Goal: Task Accomplishment & Management: Complete application form

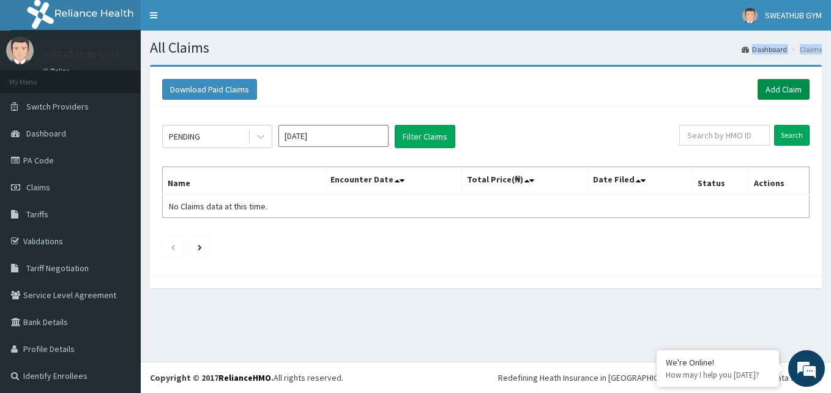
drag, startPoint x: 705, startPoint y: 41, endPoint x: 757, endPoint y: 90, distance: 71.9
click at [757, 90] on div "All Claims Dashboard Claims Download Paid Claims Add Claim × Note you can only …" at bounding box center [486, 196] width 690 height 331
click at [758, 90] on link "Add Claim" at bounding box center [784, 89] width 52 height 21
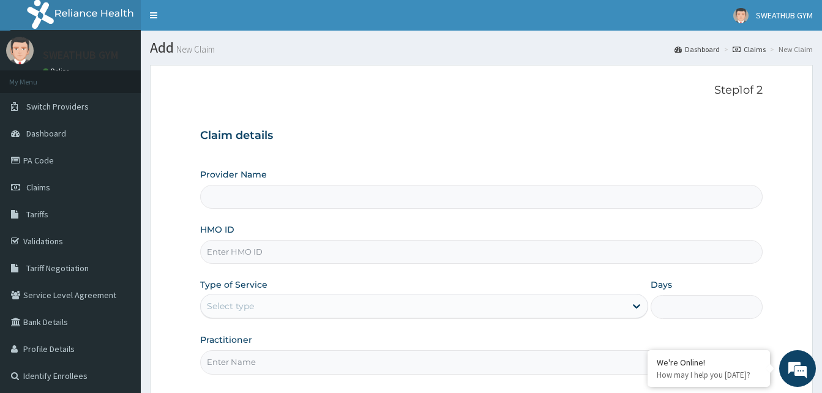
type input "SWEATHUB GYM"
type input "1"
click at [495, 250] on input "HMO ID" at bounding box center [481, 252] width 562 height 24
type input "PRS/10049/B"
click at [358, 357] on input "Practitioner" at bounding box center [481, 362] width 562 height 24
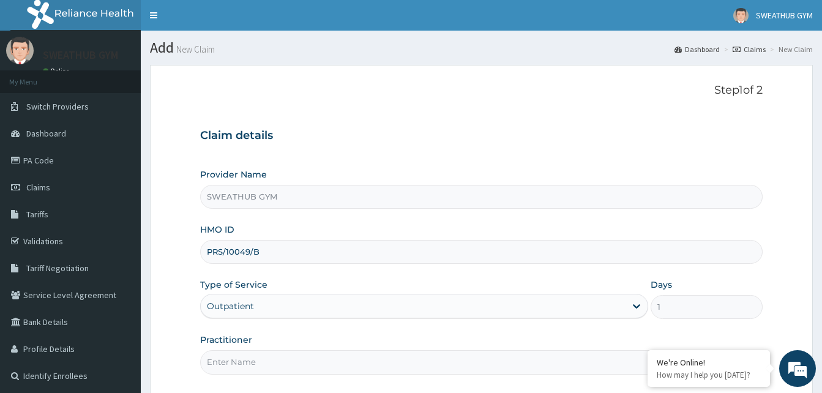
type input "Funmi Oni"
click at [337, 329] on div "Provider Name SWEATHUB GYM HMO ID PRS/10049/B Type of Service Outpatient Days 1…" at bounding box center [481, 271] width 562 height 206
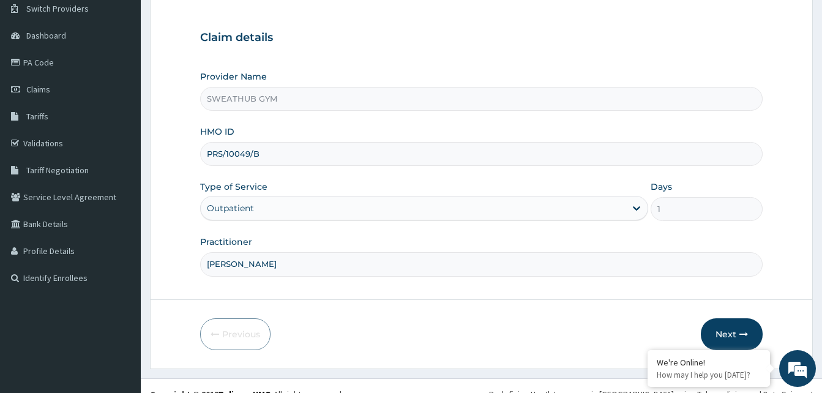
scroll to position [114, 0]
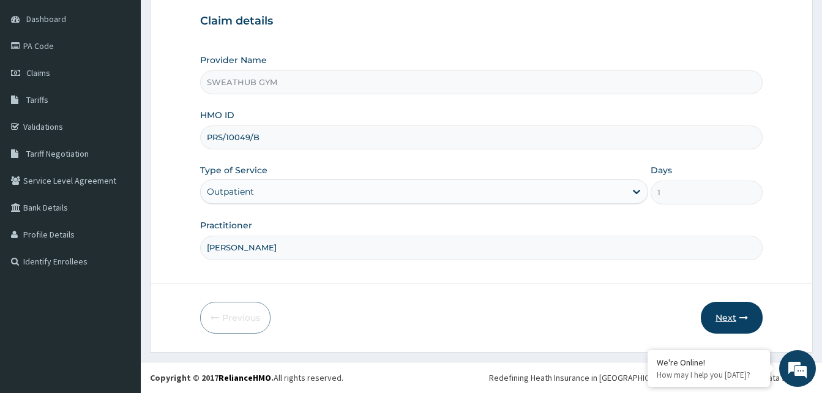
click at [717, 320] on button "Next" at bounding box center [732, 318] width 62 height 32
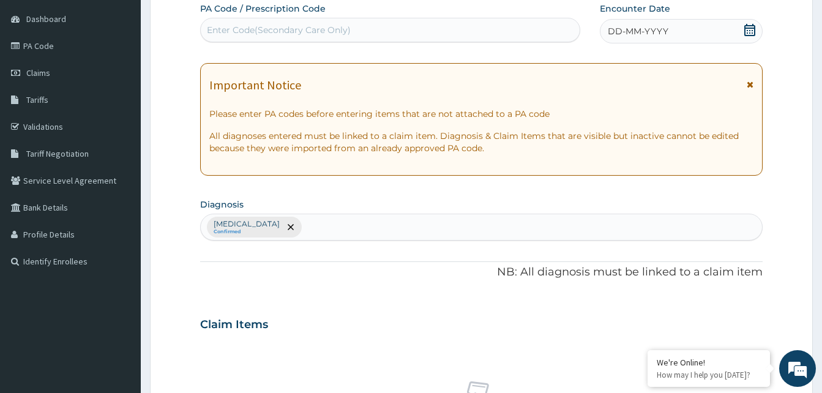
click at [469, 24] on div "Enter Code(Secondary Care Only)" at bounding box center [390, 30] width 379 height 20
type input "PA/AE1CA1"
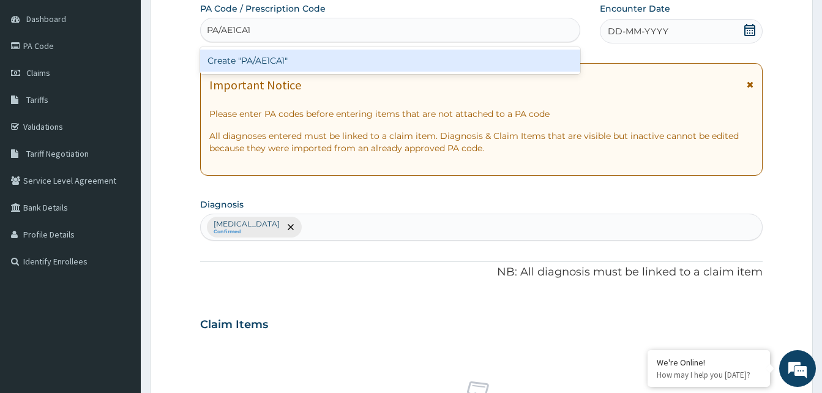
click at [436, 60] on div "Create "PA/AE1CA1"" at bounding box center [390, 61] width 380 height 22
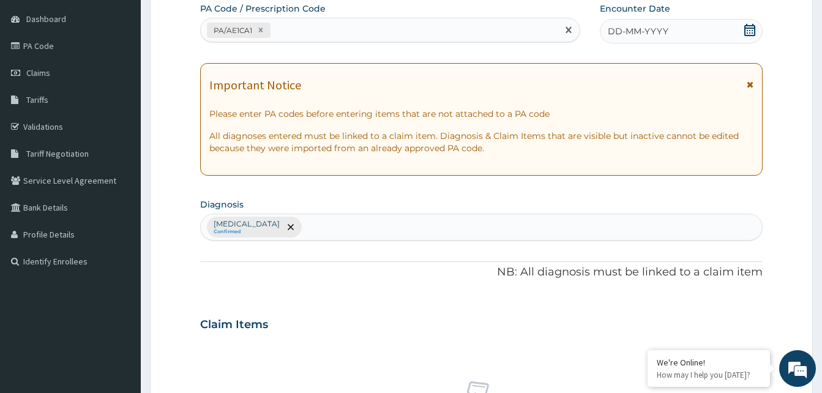
click at [746, 36] on icon at bounding box center [749, 30] width 11 height 12
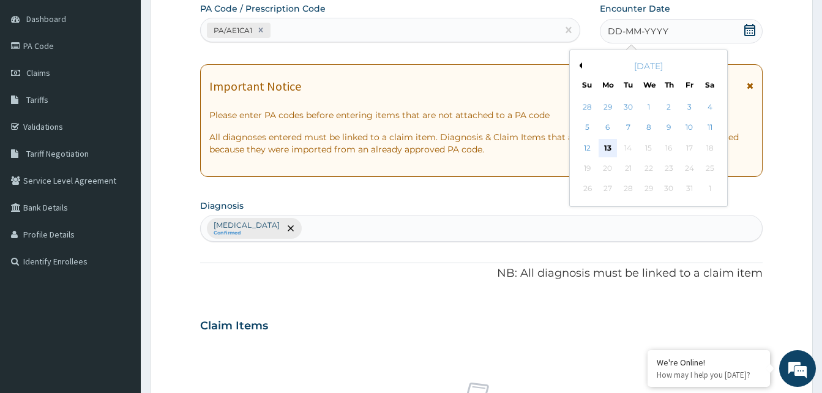
click at [604, 149] on div "13" at bounding box center [608, 148] width 18 height 18
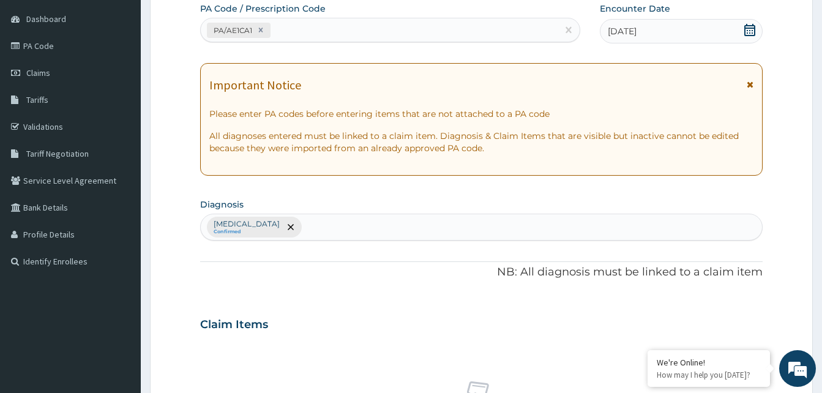
click at [596, 192] on div "PA Code / Prescription Code PA/AE1CA1 Encounter Date 13-10-2025 Important Notic…" at bounding box center [481, 320] width 562 height 637
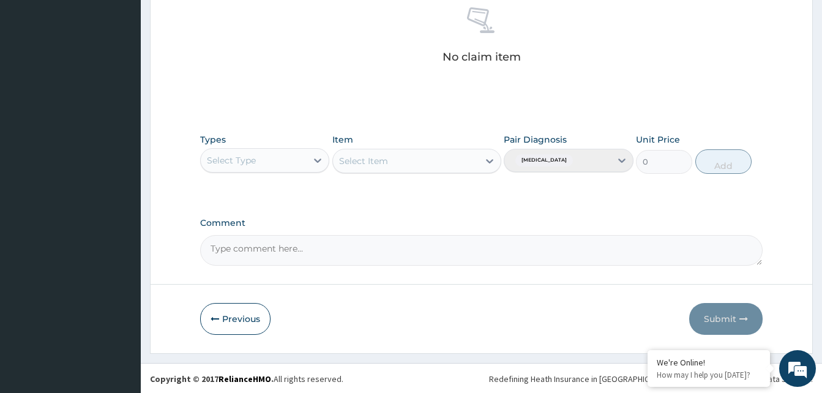
scroll to position [490, 0]
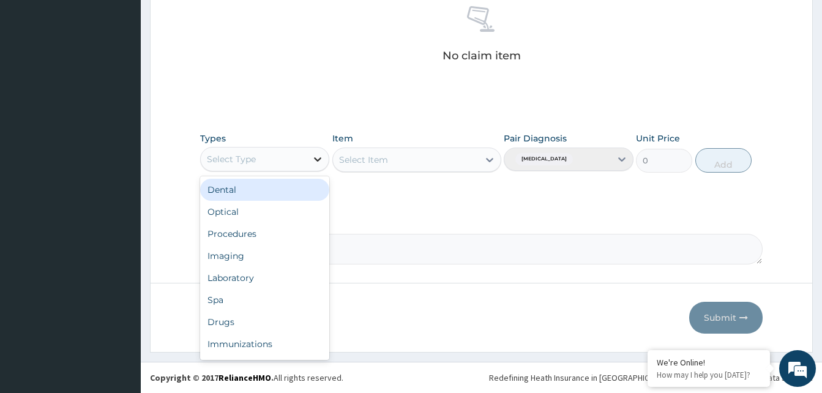
click at [307, 170] on div at bounding box center [318, 159] width 22 height 22
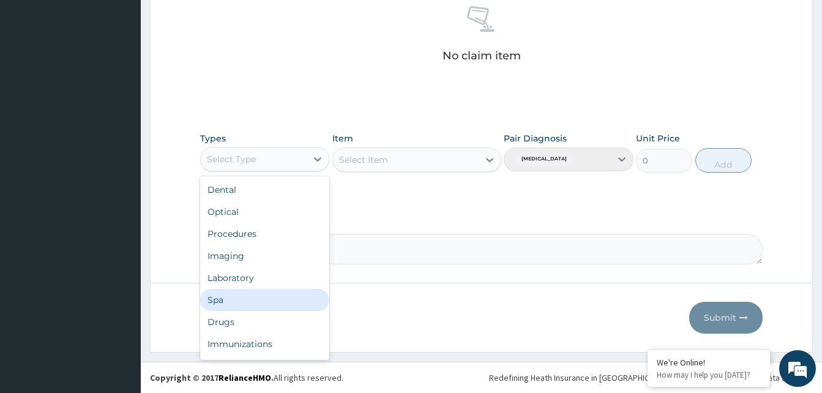
scroll to position [42, 0]
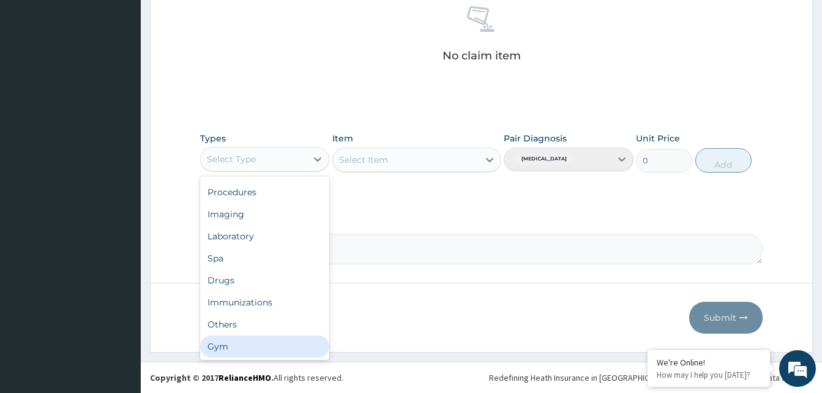
click at [299, 347] on div "Gym" at bounding box center [264, 346] width 129 height 22
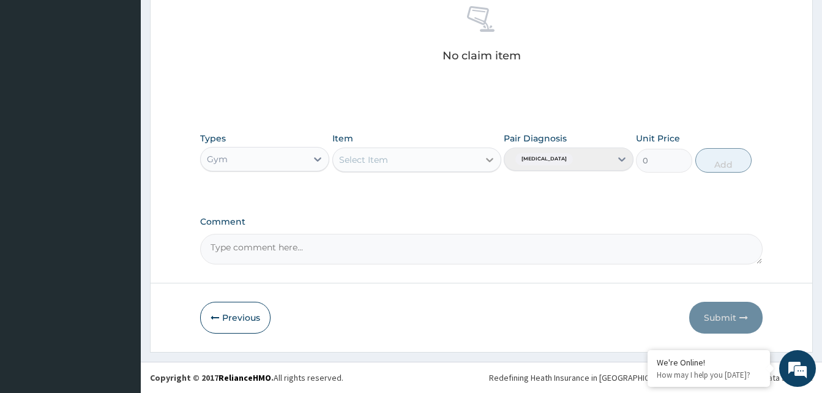
click at [480, 168] on div at bounding box center [490, 160] width 22 height 22
click at [471, 182] on div "GYM FEE" at bounding box center [416, 190] width 169 height 22
click at [709, 163] on button "Add" at bounding box center [723, 160] width 56 height 24
type input "0"
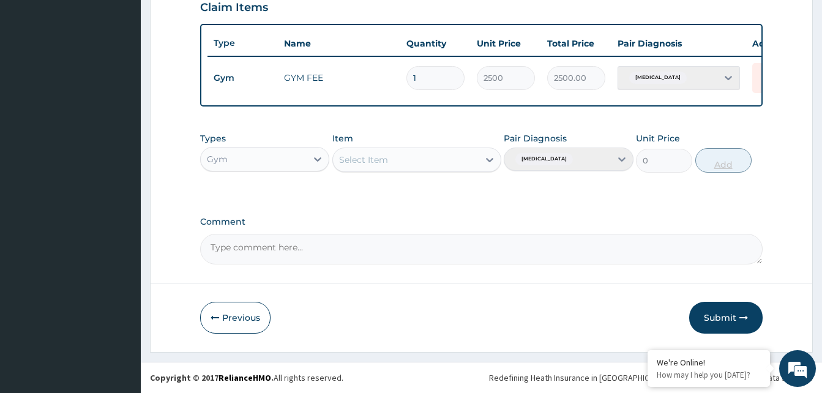
scroll to position [441, 0]
click at [727, 321] on button "Submit" at bounding box center [725, 318] width 73 height 32
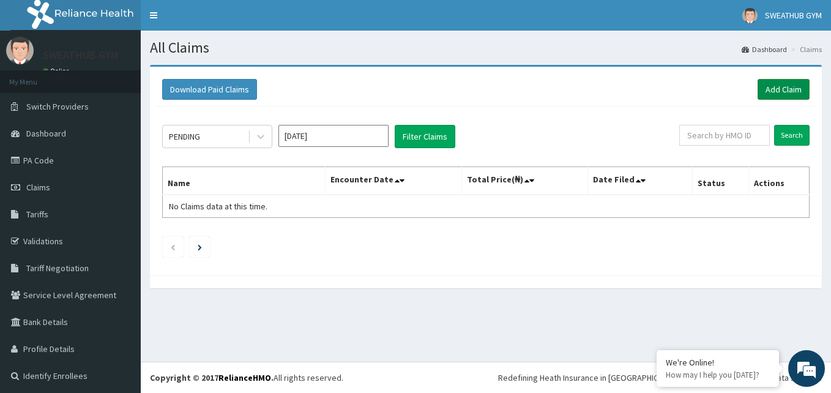
click at [758, 86] on link "Add Claim" at bounding box center [784, 89] width 52 height 21
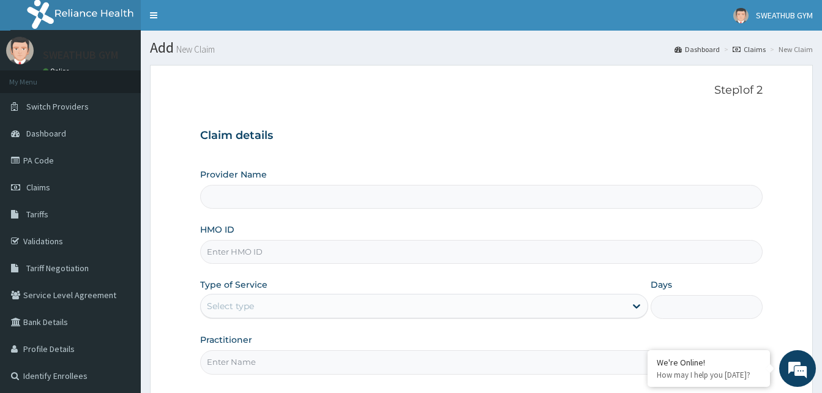
click at [464, 267] on div "Provider Name HMO ID Type of Service Select type Days Practitioner" at bounding box center [481, 271] width 562 height 206
type input "SWEATHUB GYM"
type input "1"
click at [387, 257] on input "HMO ID" at bounding box center [481, 252] width 562 height 24
click at [280, 254] on input "PRS/10049/B" at bounding box center [481, 252] width 562 height 24
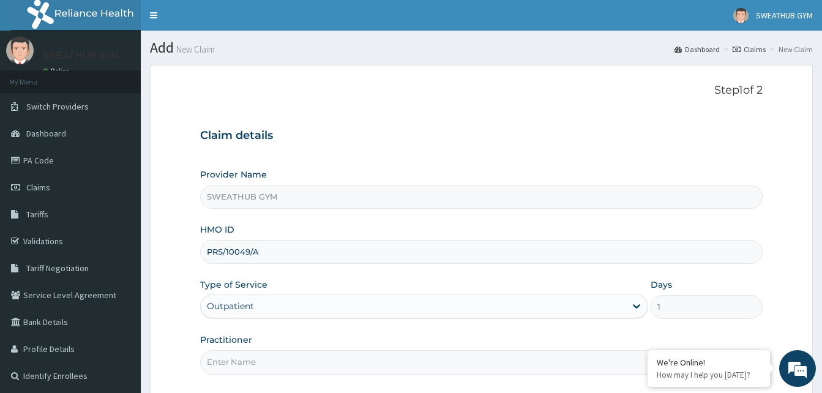
type input "PRS/10049/A"
click at [247, 370] on input "Practitioner" at bounding box center [481, 362] width 562 height 24
type input "[PERSON_NAME]"
click at [338, 350] on input "[PERSON_NAME]" at bounding box center [481, 362] width 562 height 24
click at [713, 272] on div "Provider Name SWEATHUB GYM HMO ID PRS/10049/A Type of Service Outpatient Days 1…" at bounding box center [481, 271] width 562 height 206
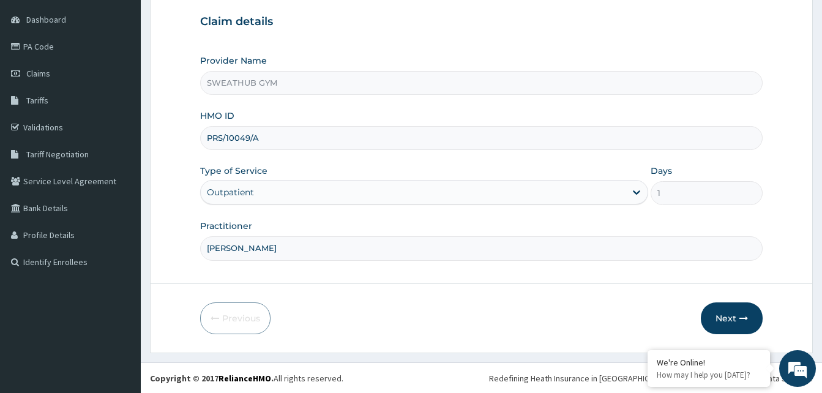
scroll to position [114, 0]
click at [722, 321] on button "Next" at bounding box center [732, 318] width 62 height 32
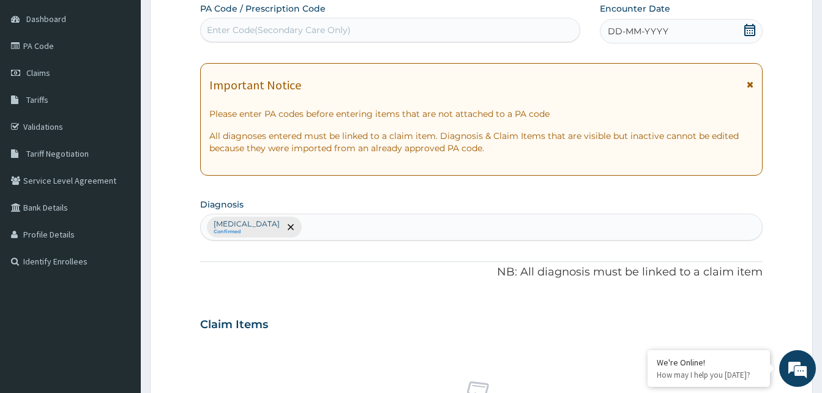
click at [536, 31] on div "Enter Code(Secondary Care Only)" at bounding box center [390, 30] width 379 height 20
click at [223, 28] on input "PA//F84C5D" at bounding box center [233, 30] width 53 height 12
type input "PA/F84C5D"
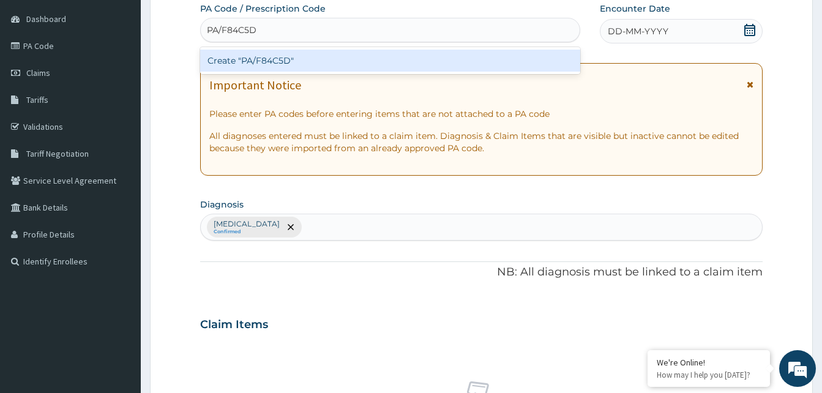
click at [366, 58] on div "Create "PA/F84C5D"" at bounding box center [390, 61] width 380 height 22
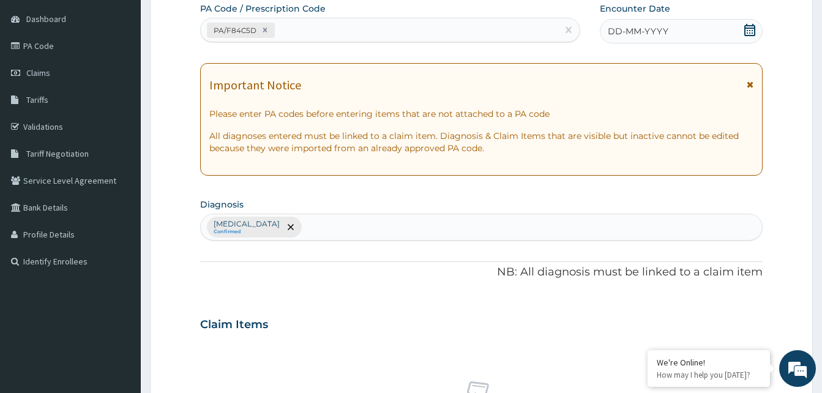
click at [749, 35] on icon at bounding box center [749, 30] width 11 height 12
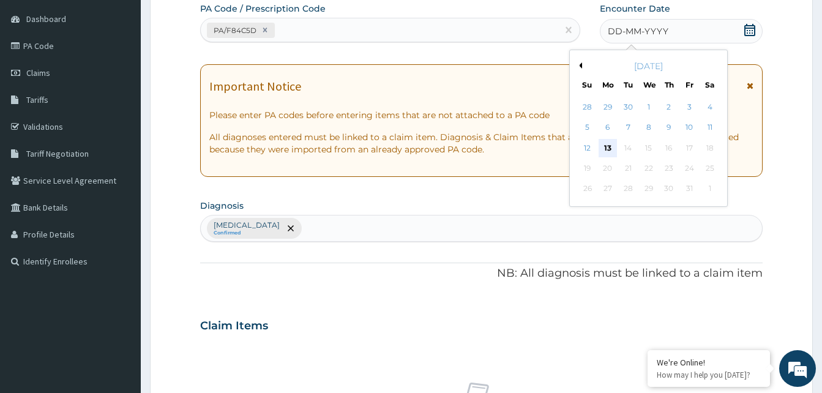
click at [614, 148] on div "13" at bounding box center [608, 148] width 18 height 18
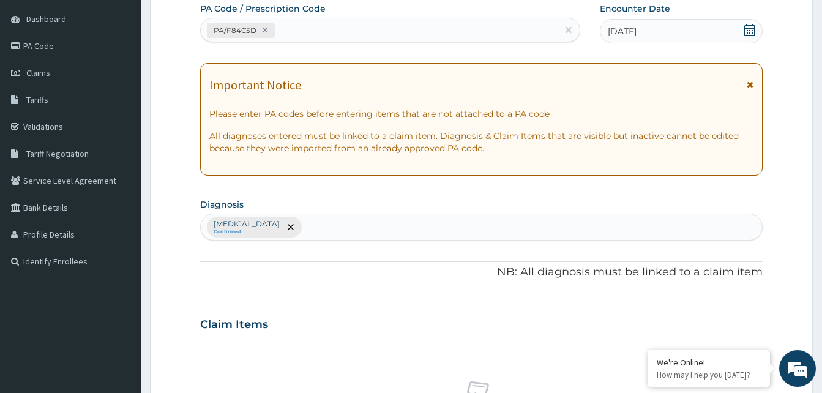
click at [430, 278] on p "NB: All diagnosis must be linked to a claim item" at bounding box center [481, 272] width 562 height 16
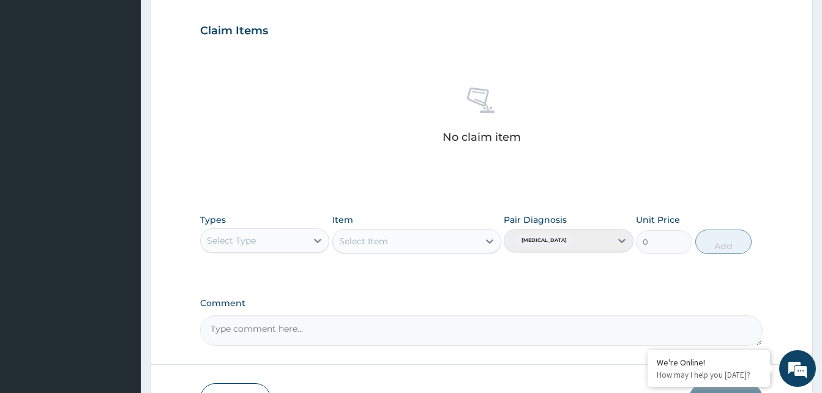
scroll to position [433, 0]
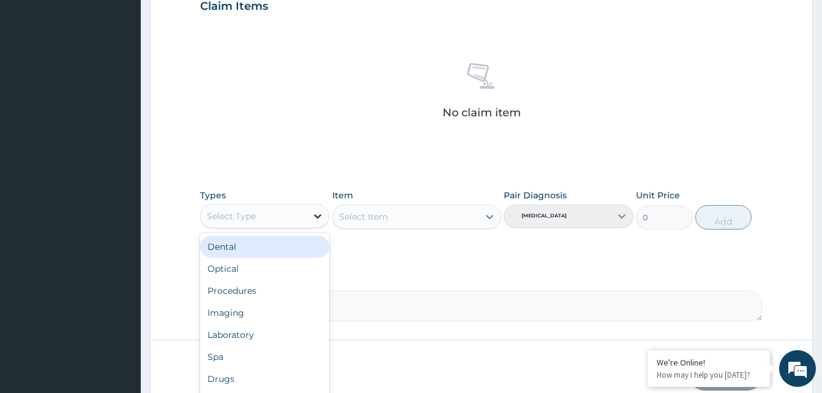
click at [312, 219] on icon at bounding box center [318, 216] width 12 height 12
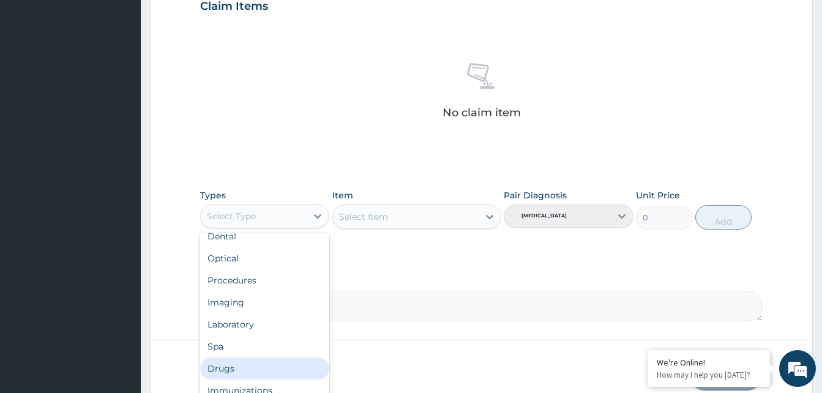
scroll to position [42, 0]
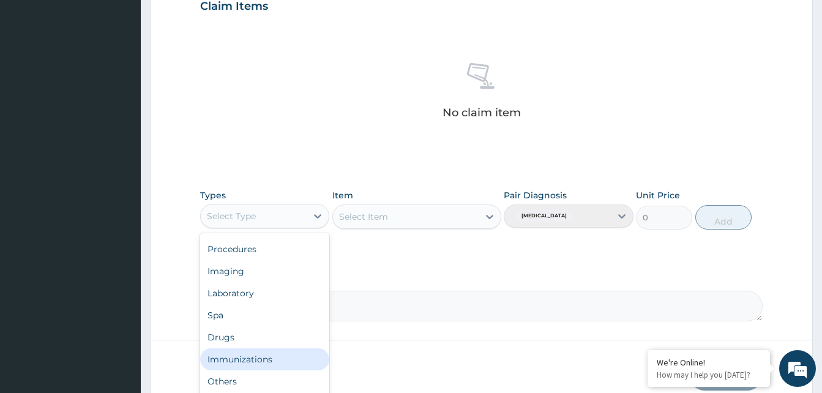
click at [298, 367] on div "Immunizations" at bounding box center [264, 359] width 129 height 22
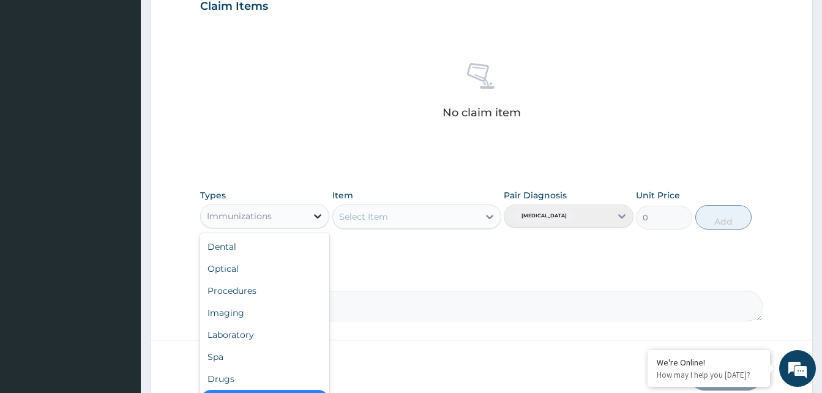
click at [316, 215] on icon at bounding box center [318, 216] width 7 height 4
click at [346, 297] on textarea "Comment" at bounding box center [481, 306] width 562 height 31
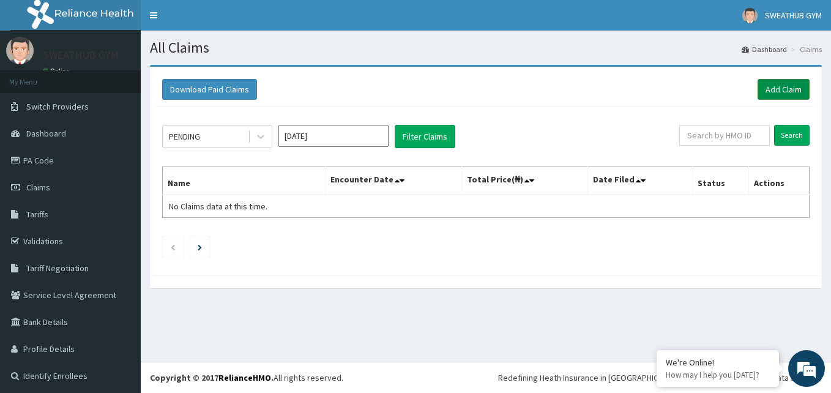
click at [773, 92] on link "Add Claim" at bounding box center [784, 89] width 52 height 21
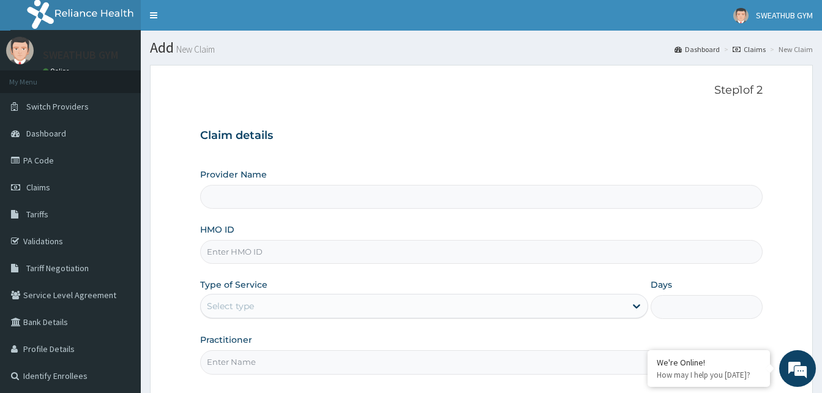
type input "SWEATHUB GYM"
type input "1"
click at [277, 253] on input "HMO ID" at bounding box center [481, 252] width 562 height 24
type input "TEN/10372/A"
click at [278, 362] on input "Practitioner" at bounding box center [481, 362] width 562 height 24
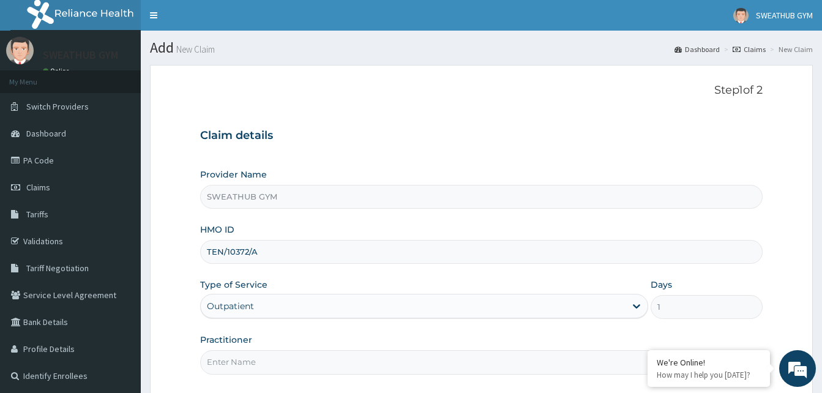
type input "[PERSON_NAME]"
click at [334, 353] on input "[PERSON_NAME]" at bounding box center [481, 362] width 562 height 24
click at [679, 327] on div "Provider Name SWEATHUB GYM HMO ID TEN/10372/A Type of Service Outpatient Days 1…" at bounding box center [481, 271] width 562 height 206
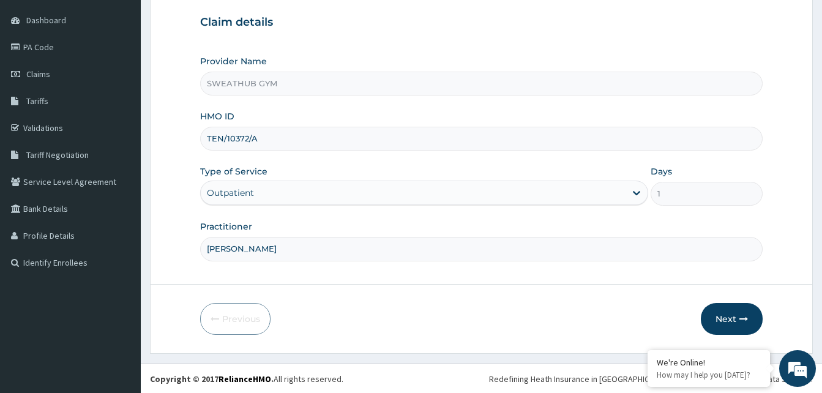
scroll to position [114, 0]
click at [747, 309] on button "Next" at bounding box center [732, 318] width 62 height 32
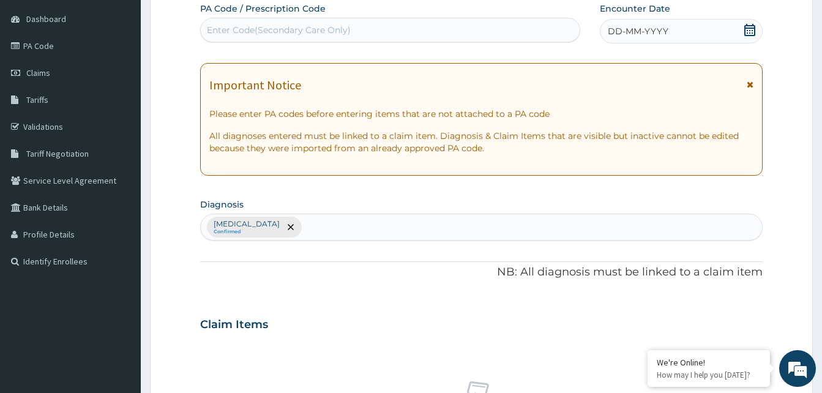
click at [479, 34] on div "Enter Code(Secondary Care Only)" at bounding box center [390, 30] width 379 height 20
type input "PA/3FD53C"
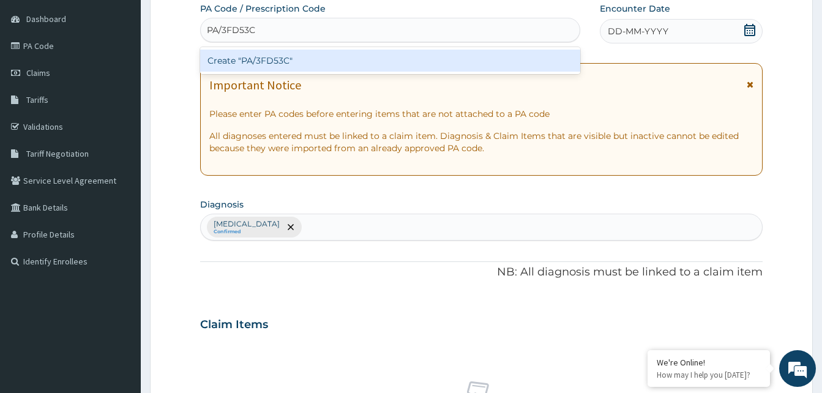
click at [472, 55] on div "Create "PA/3FD53C"" at bounding box center [390, 61] width 380 height 22
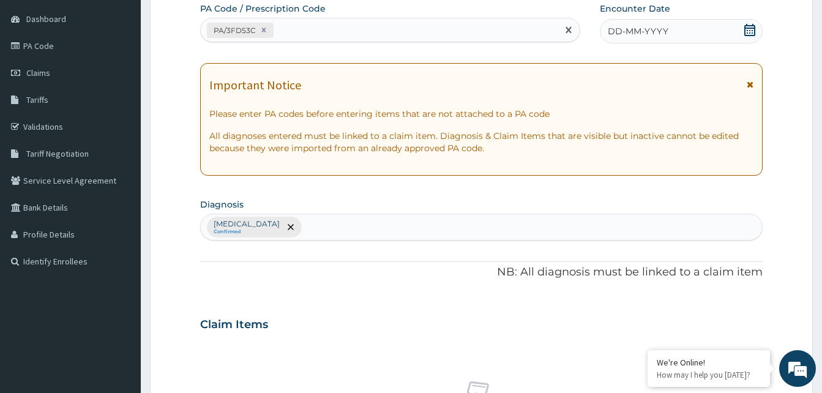
click at [755, 25] on icon at bounding box center [750, 30] width 12 height 12
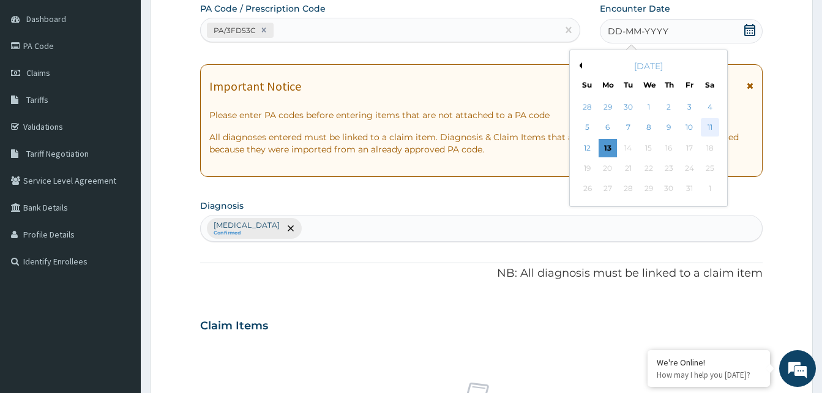
click at [709, 125] on div "11" at bounding box center [709, 128] width 18 height 18
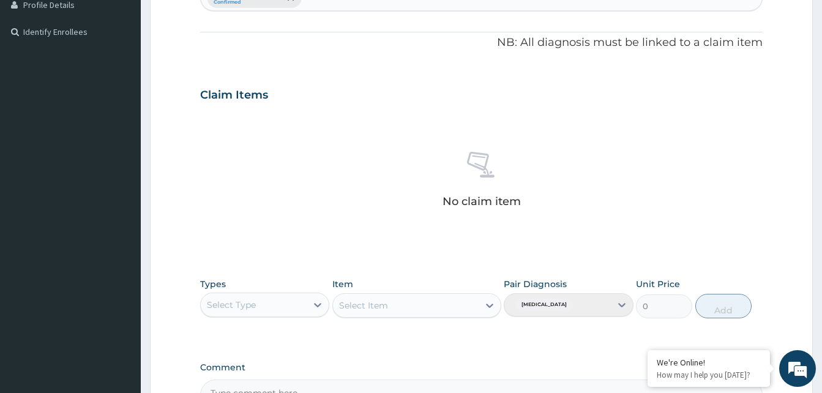
scroll to position [490, 0]
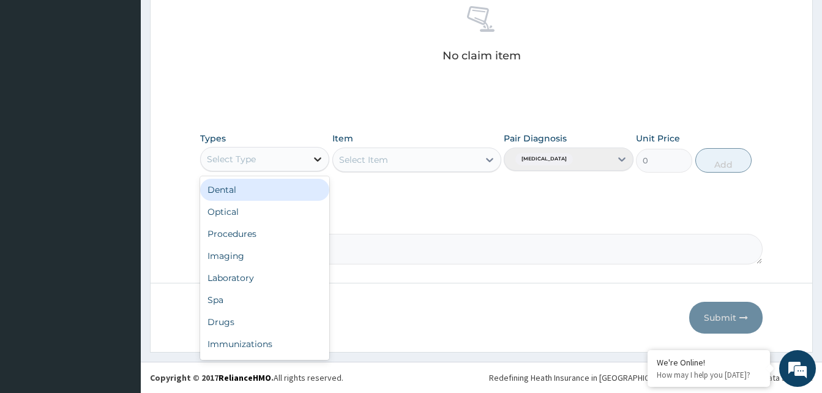
click at [314, 165] on icon at bounding box center [318, 159] width 12 height 12
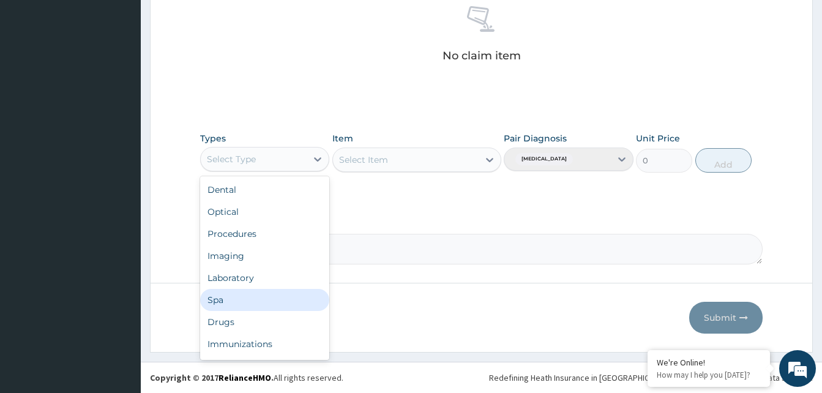
scroll to position [42, 0]
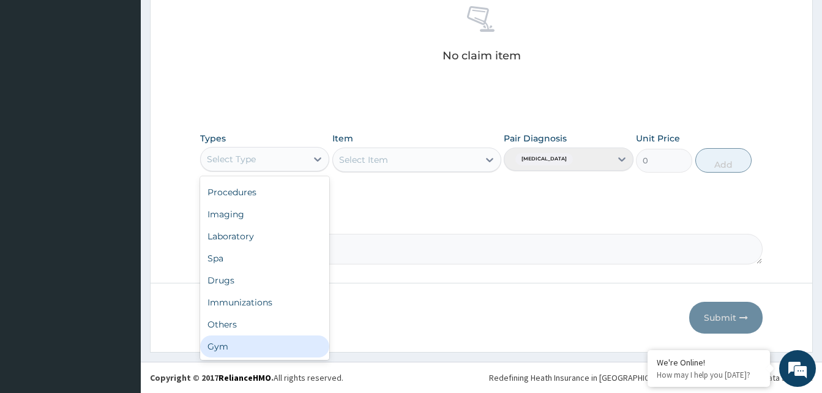
click at [297, 340] on div "Gym" at bounding box center [264, 346] width 129 height 22
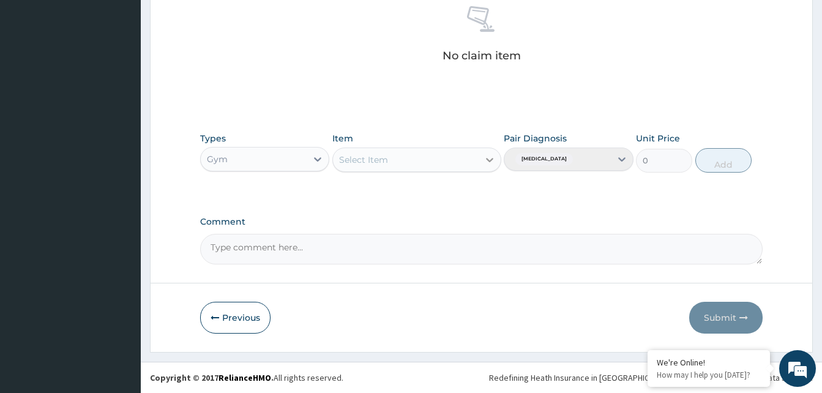
click at [485, 159] on icon at bounding box center [490, 160] width 12 height 12
click at [476, 193] on div "GYM FEE" at bounding box center [416, 190] width 169 height 22
click at [719, 163] on button "Add" at bounding box center [723, 160] width 56 height 24
type input "0"
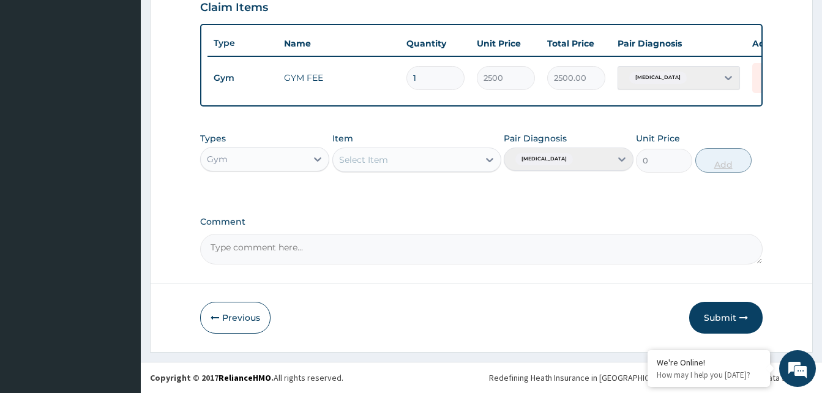
scroll to position [441, 0]
click at [736, 308] on button "Submit" at bounding box center [725, 318] width 73 height 32
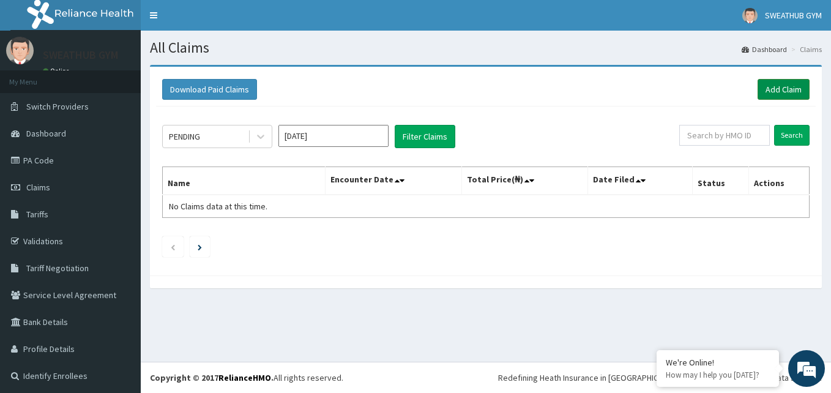
click at [761, 87] on link "Add Claim" at bounding box center [784, 89] width 52 height 21
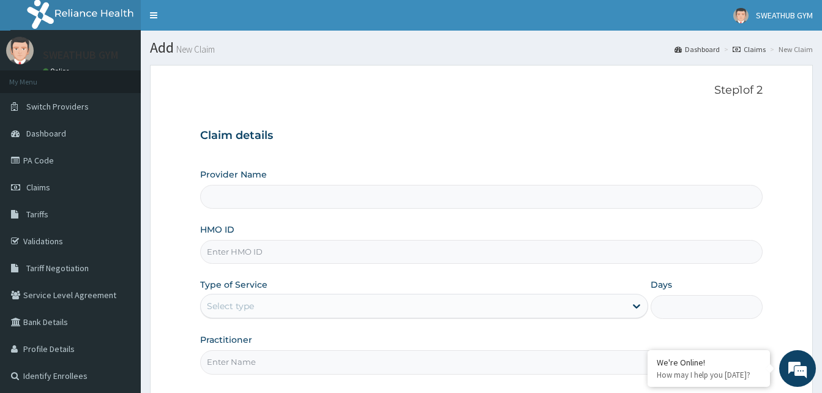
type input "SWEATHUB GYM"
type input "1"
click at [263, 254] on input "HMO ID" at bounding box center [481, 252] width 562 height 24
click at [230, 252] on input "EDG//10017/B" at bounding box center [481, 252] width 562 height 24
type input "EDG/10017/B"
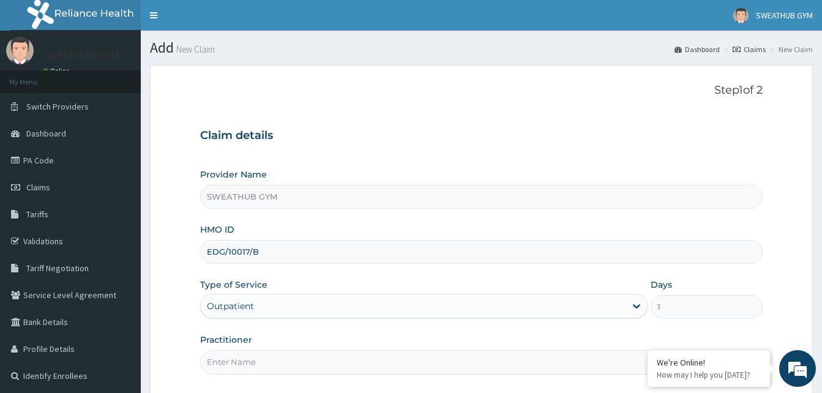
click at [249, 353] on input "Practitioner" at bounding box center [481, 362] width 562 height 24
type input "[PERSON_NAME]"
click at [171, 331] on form "Step 1 of 2 Claim details Provider Name SWEATHUB GYM HMO ID EDG/10017/B Type of…" at bounding box center [481, 266] width 663 height 402
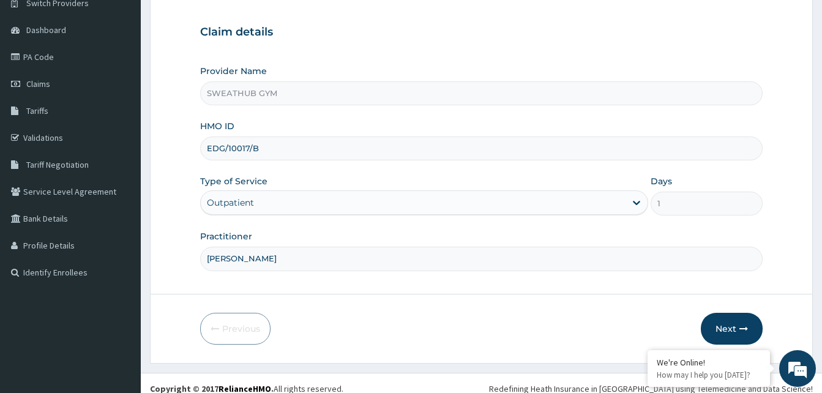
scroll to position [114, 0]
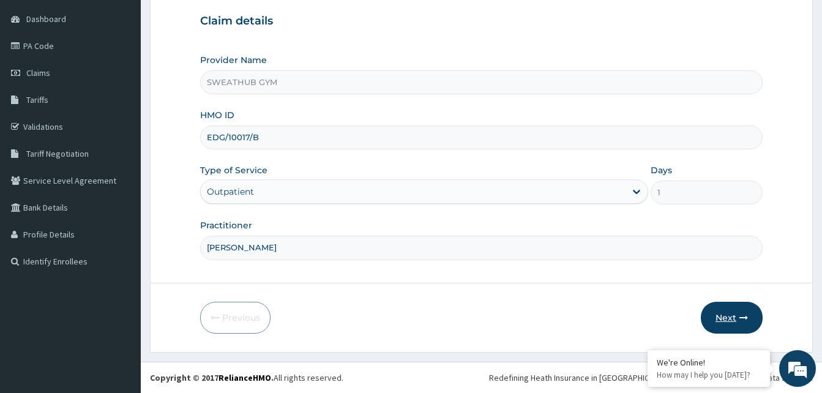
click at [714, 316] on button "Next" at bounding box center [732, 318] width 62 height 32
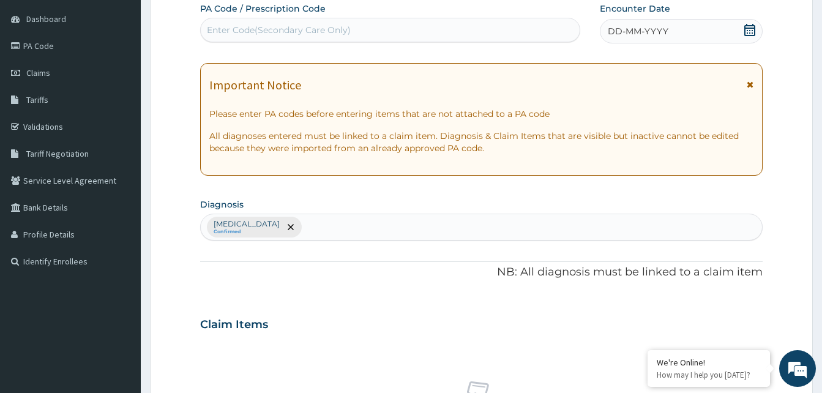
click at [509, 32] on div "Enter Code(Secondary Care Only)" at bounding box center [390, 30] width 379 height 20
type input "PA/C5F78C"
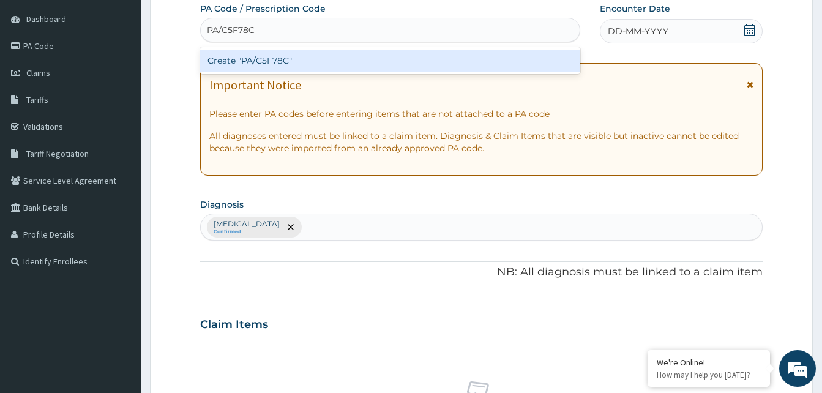
click at [514, 52] on div "Create "PA/C5F78C"" at bounding box center [390, 61] width 380 height 22
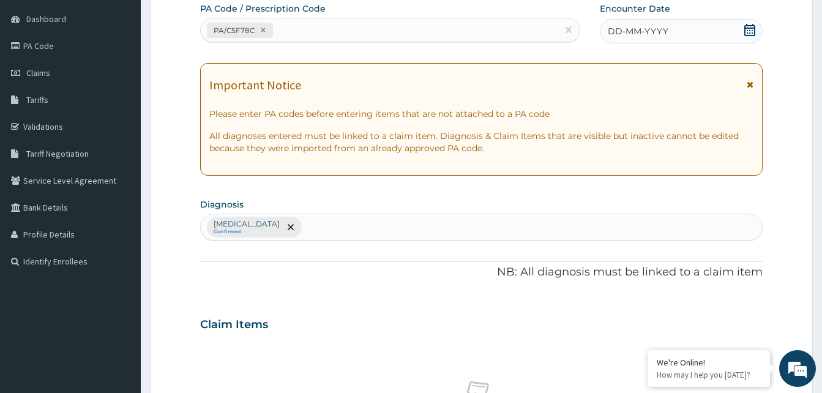
click at [745, 37] on span at bounding box center [750, 31] width 12 height 15
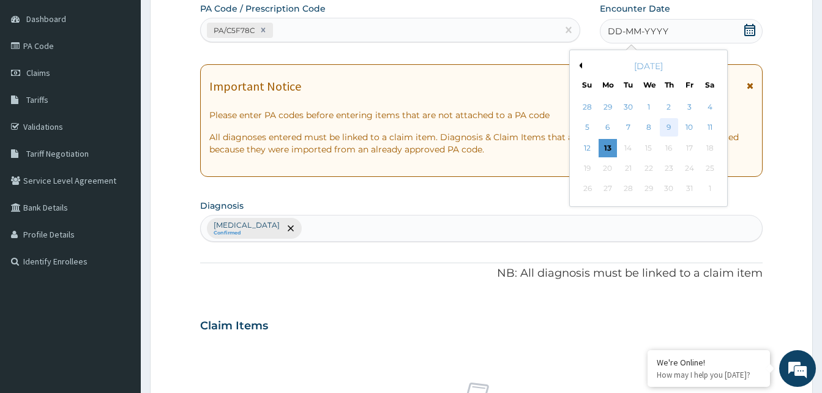
click at [670, 127] on div "9" at bounding box center [669, 128] width 18 height 18
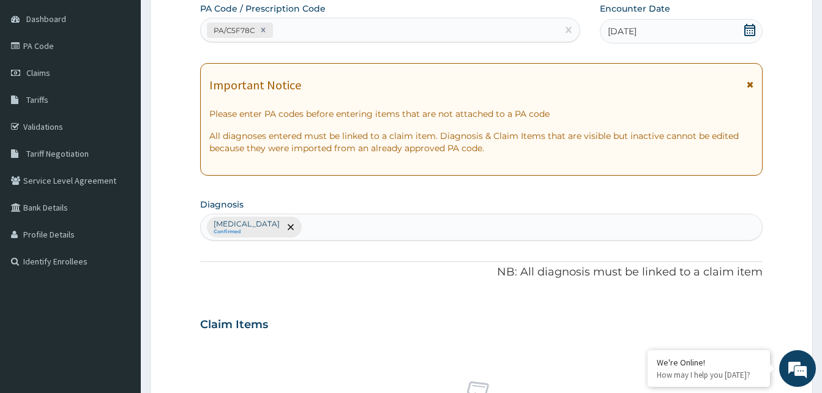
click at [601, 207] on section "Diagnosis Lack of physical exercise Confirmed" at bounding box center [481, 217] width 562 height 45
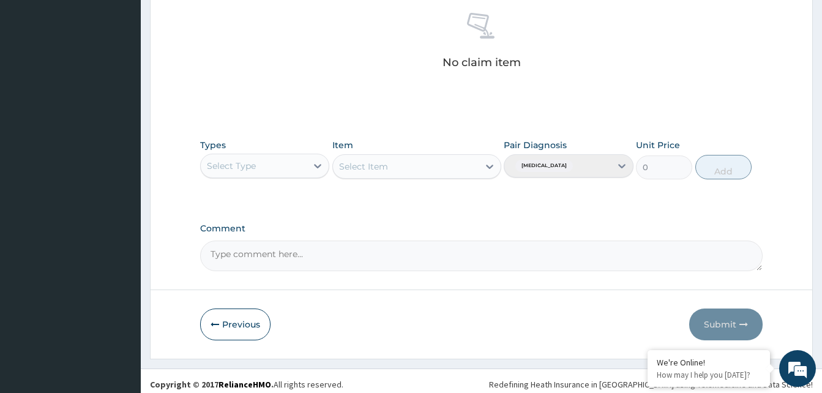
scroll to position [490, 0]
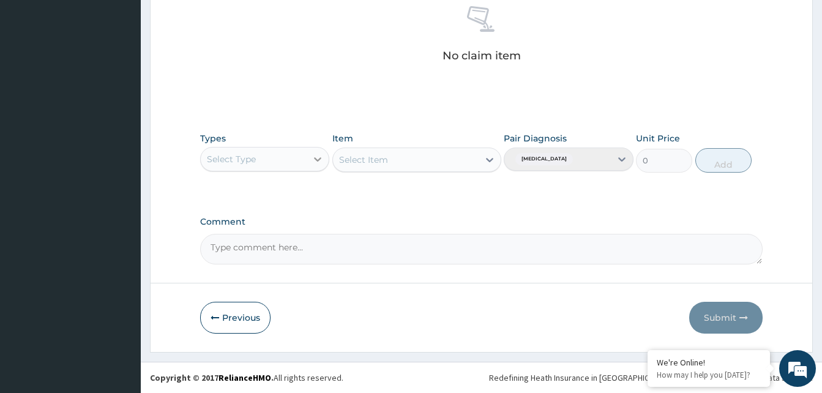
click at [323, 165] on icon at bounding box center [318, 159] width 12 height 12
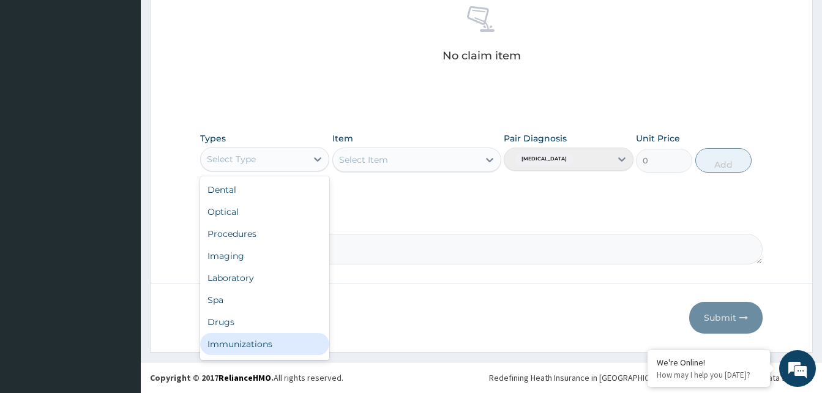
scroll to position [42, 0]
click at [285, 347] on div "Gym" at bounding box center [264, 346] width 129 height 22
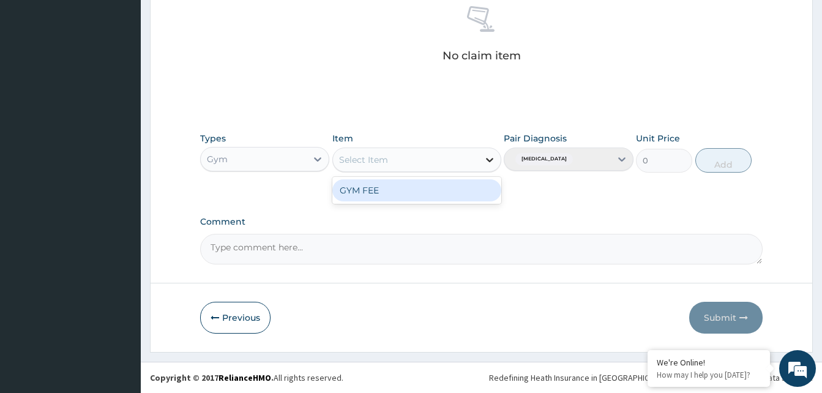
click at [481, 159] on div at bounding box center [490, 160] width 22 height 22
click at [465, 191] on div "GYM FEE" at bounding box center [416, 190] width 169 height 22
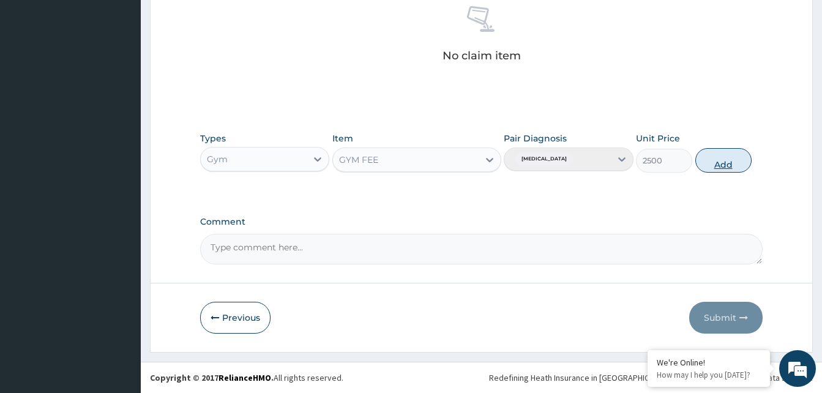
click at [720, 148] on button "Add" at bounding box center [723, 160] width 56 height 24
type input "0"
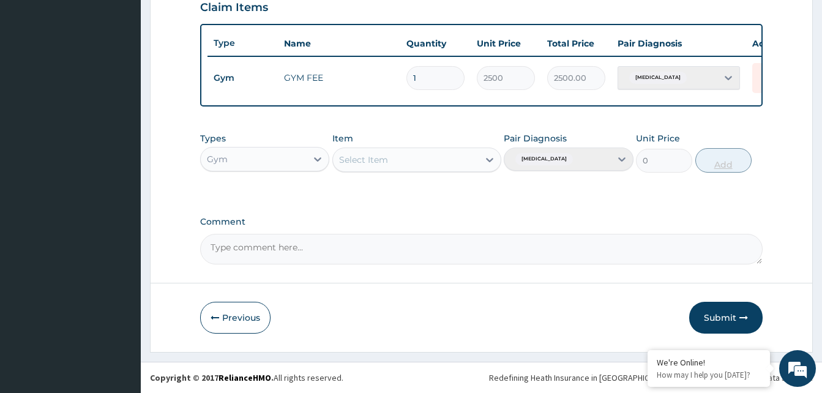
scroll to position [441, 0]
click at [728, 308] on button "Submit" at bounding box center [725, 318] width 73 height 32
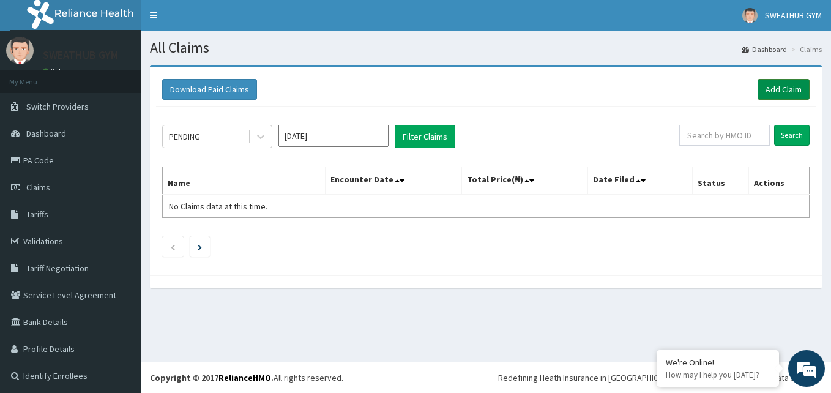
click at [765, 89] on link "Add Claim" at bounding box center [784, 89] width 52 height 21
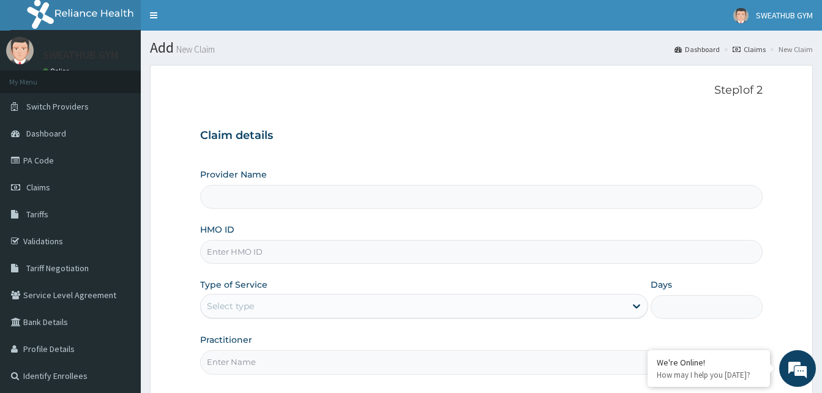
click at [283, 198] on input "Provider Name" at bounding box center [481, 197] width 562 height 24
type input "SWEATHUB GYM"
type input "1"
click at [251, 249] on input "HMO ID" at bounding box center [481, 252] width 562 height 24
type input "EDG/10017/B"
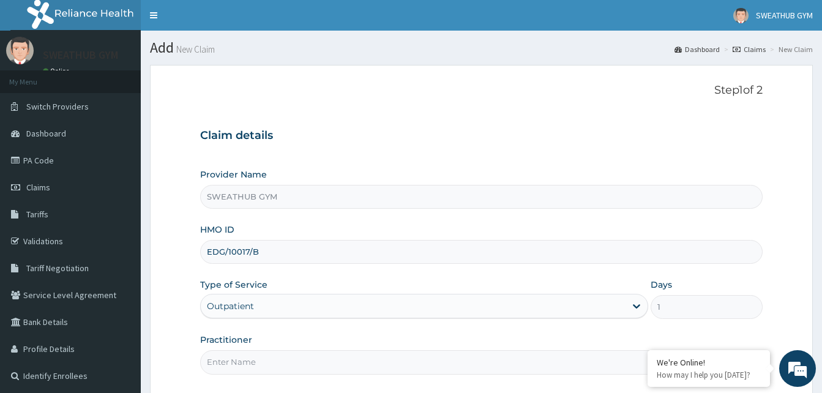
click at [292, 281] on div "Type of Service Outpatient" at bounding box center [424, 298] width 448 height 40
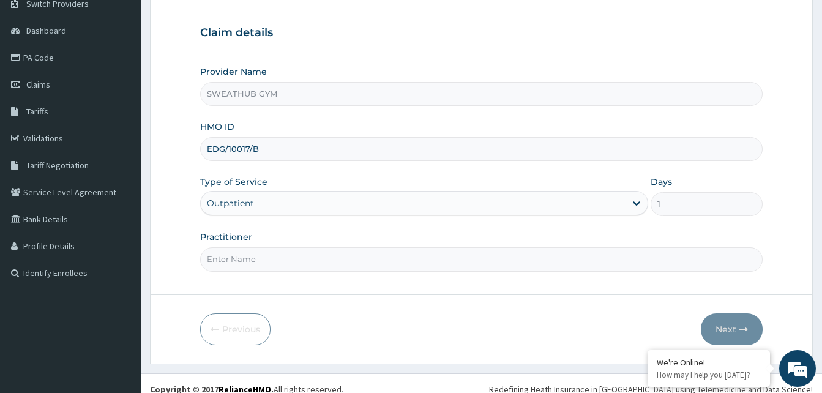
scroll to position [114, 0]
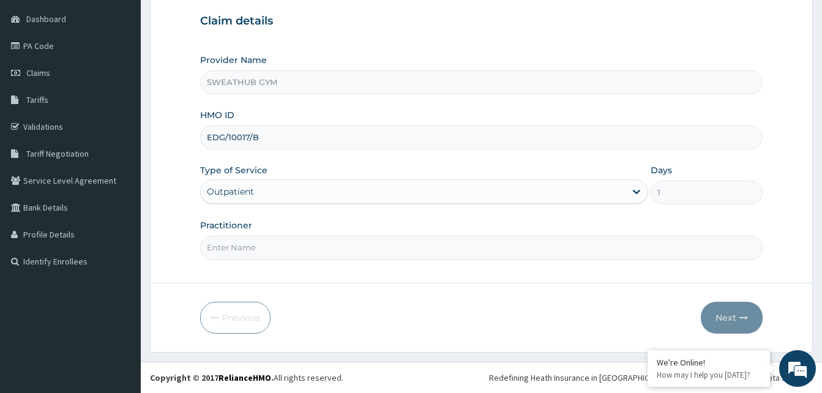
click at [299, 250] on input "Practitioner" at bounding box center [481, 248] width 562 height 24
type input "[PERSON_NAME]"
click at [716, 315] on button "Next" at bounding box center [732, 318] width 62 height 32
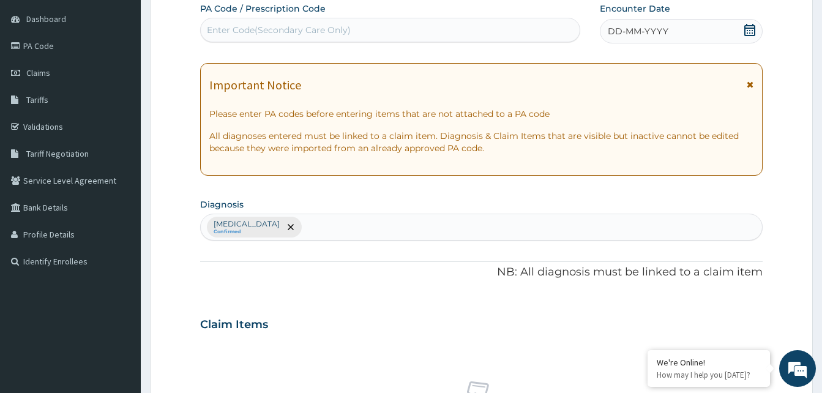
click at [537, 35] on div "Enter Code(Secondary Care Only)" at bounding box center [390, 30] width 379 height 20
type input "PA/3AB486"
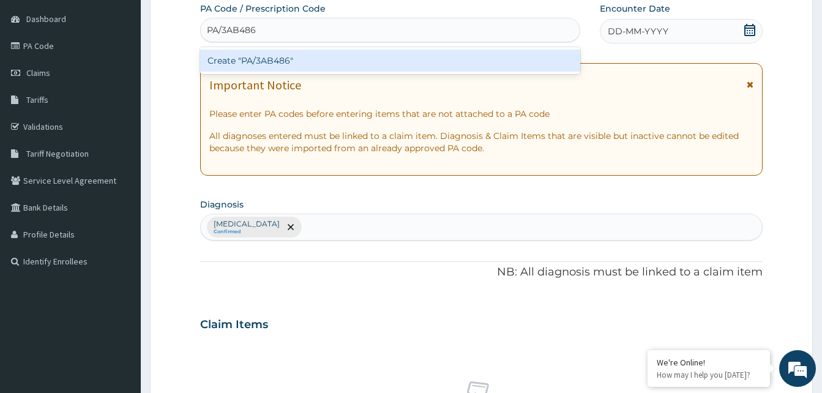
click at [531, 61] on div "Create "PA/3AB486"" at bounding box center [390, 61] width 380 height 22
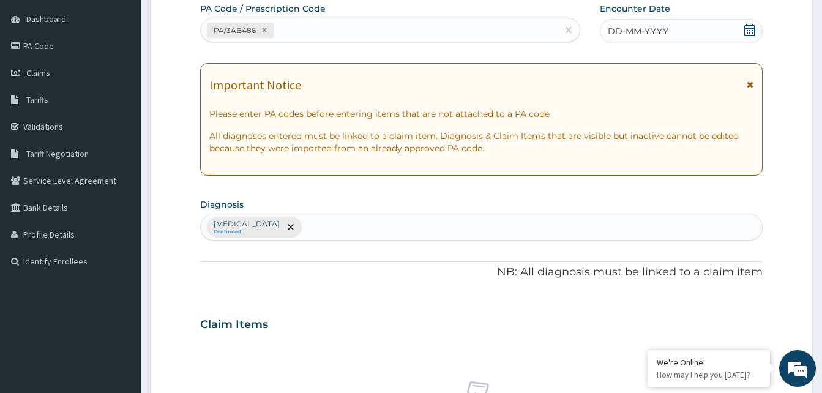
click at [736, 39] on div "DD-MM-YYYY" at bounding box center [681, 31] width 163 height 24
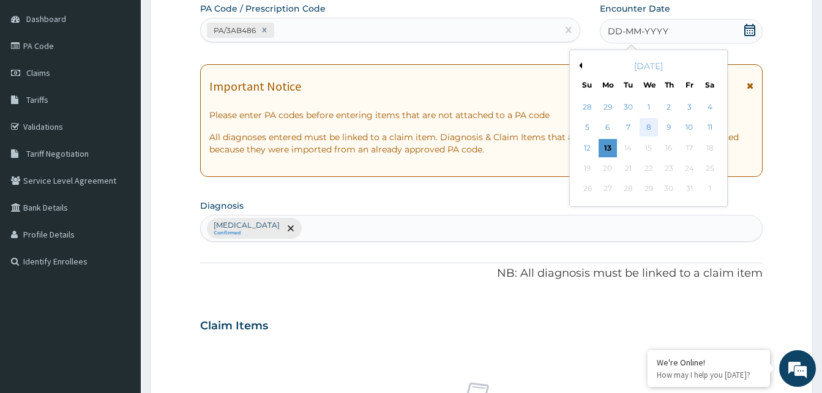
click at [648, 132] on div "8" at bounding box center [648, 128] width 18 height 18
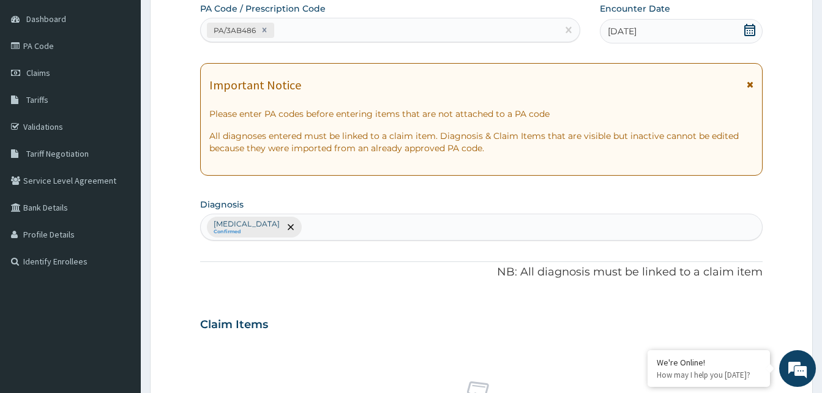
click at [656, 183] on div "PA Code / Prescription Code PA/3AB486 Encounter Date 08-10-2025 Important Notic…" at bounding box center [481, 320] width 562 height 637
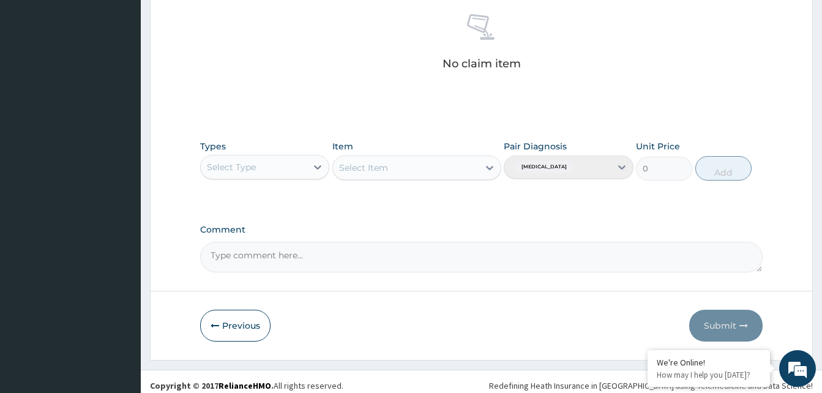
scroll to position [490, 0]
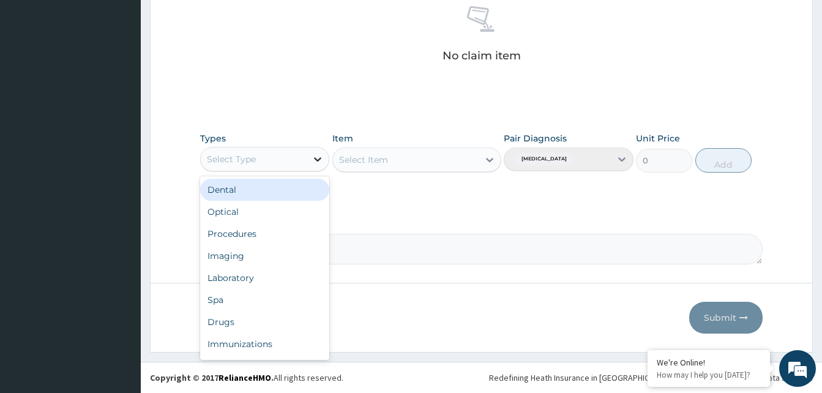
click at [315, 154] on icon at bounding box center [318, 159] width 12 height 12
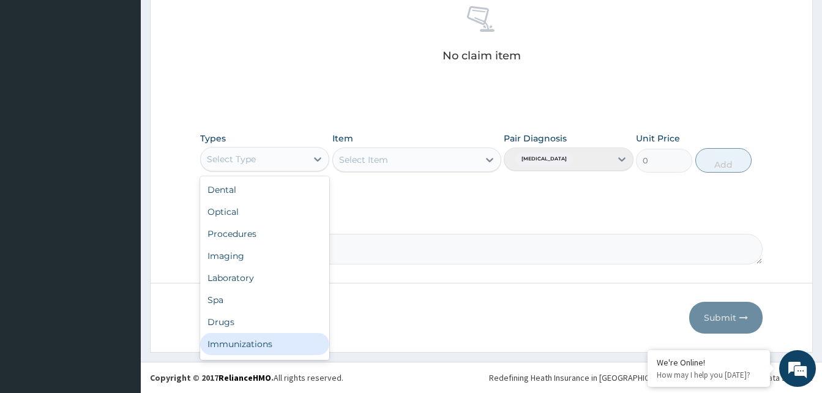
click at [329, 335] on div "Dental Optical Procedures Imaging Laboratory Spa Drugs Immunizations Others Gym" at bounding box center [264, 268] width 129 height 184
click at [301, 346] on div "Gym" at bounding box center [264, 346] width 129 height 22
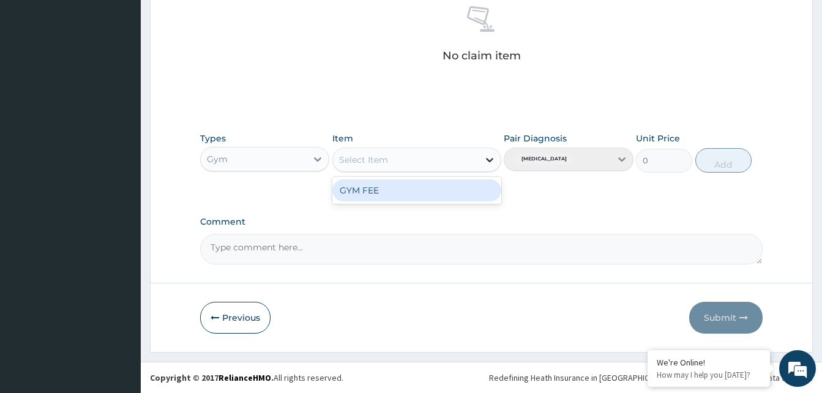
click at [495, 162] on icon at bounding box center [490, 160] width 12 height 12
click at [464, 203] on div "GYM FEE" at bounding box center [416, 190] width 169 height 27
click at [463, 197] on div "GYM FEE" at bounding box center [416, 190] width 169 height 22
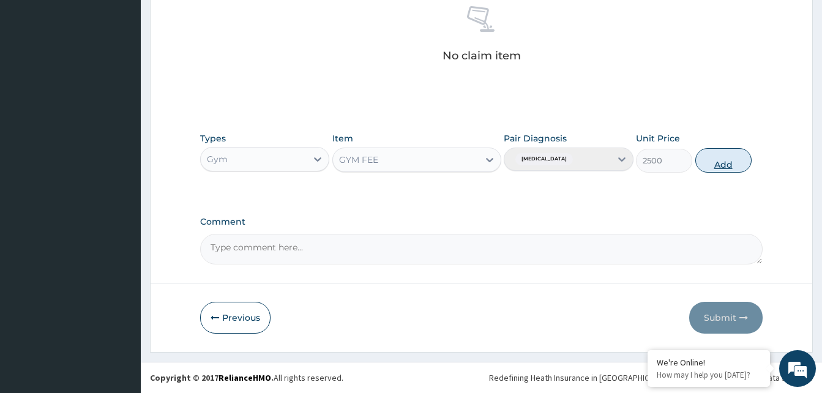
click at [723, 160] on button "Add" at bounding box center [723, 160] width 56 height 24
type input "0"
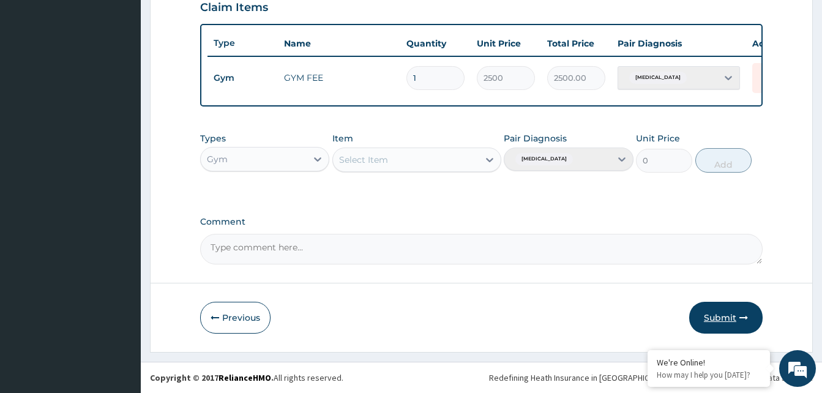
click at [720, 312] on button "Submit" at bounding box center [725, 318] width 73 height 32
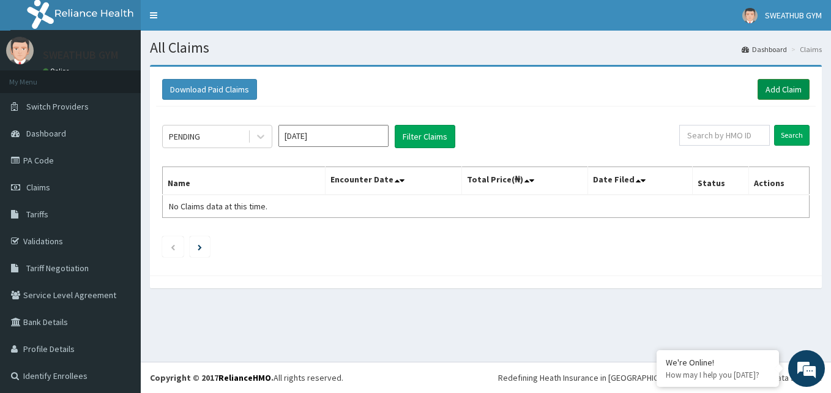
click at [758, 88] on link "Add Claim" at bounding box center [784, 89] width 52 height 21
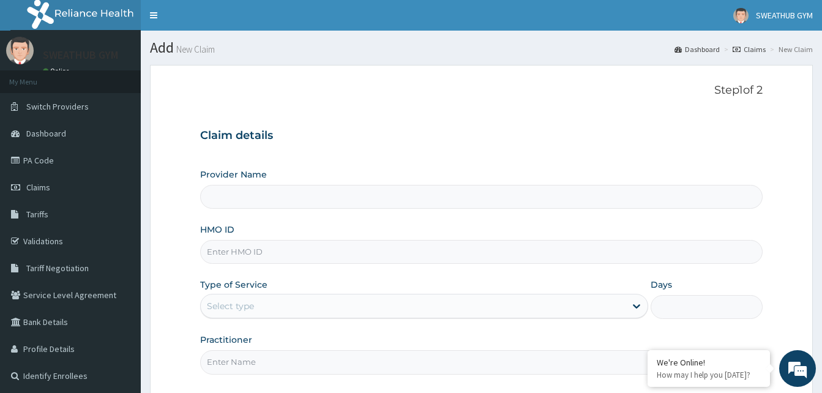
type input "SWEATHUB GYM"
type input "1"
click at [535, 245] on input "HMO ID" at bounding box center [481, 252] width 562 height 24
type input "SLH/10224/A"
click at [499, 361] on input "Practitioner" at bounding box center [481, 362] width 562 height 24
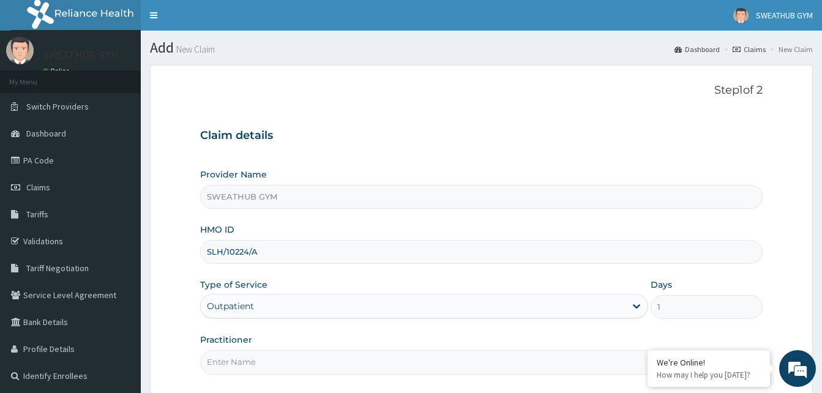
type input "[PERSON_NAME]"
click at [407, 342] on div "Practitioner [PERSON_NAME]" at bounding box center [481, 354] width 562 height 40
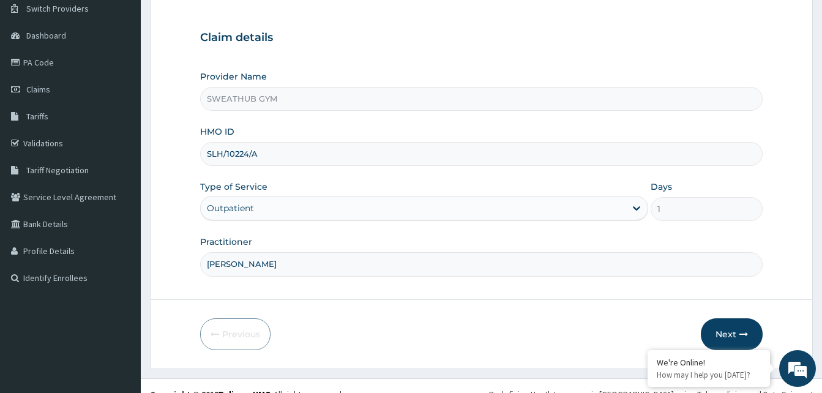
scroll to position [114, 0]
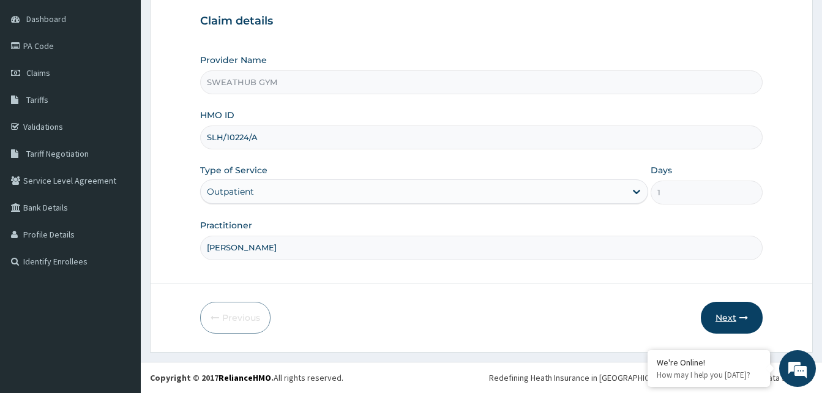
click at [735, 326] on button "Next" at bounding box center [732, 318] width 62 height 32
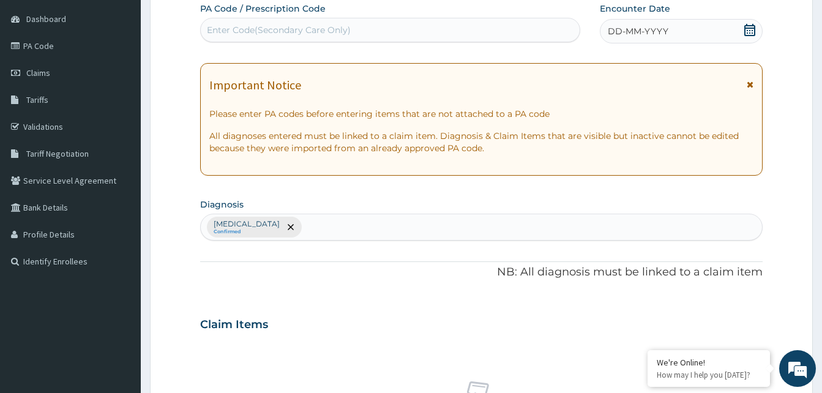
click at [372, 24] on div "Enter Code(Secondary Care Only)" at bounding box center [390, 30] width 379 height 20
type input "PA/81FC0E"
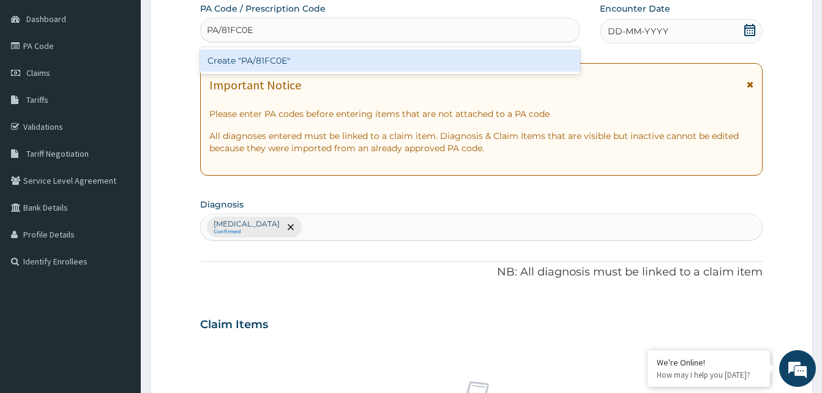
click at [372, 56] on div "Create "PA/81FC0E"" at bounding box center [390, 61] width 380 height 22
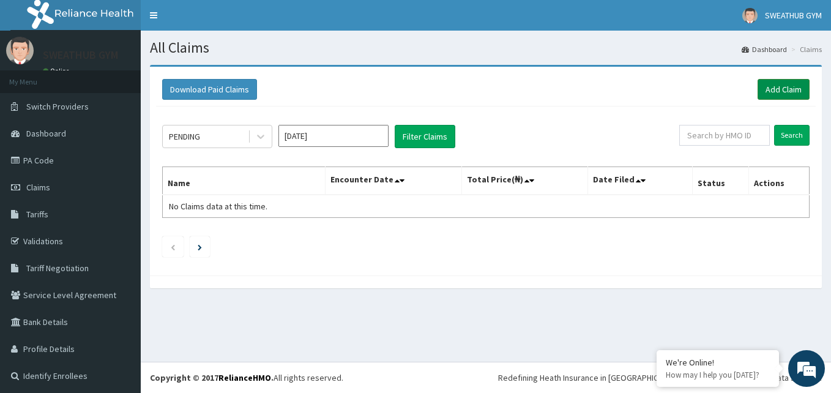
click at [769, 91] on link "Add Claim" at bounding box center [784, 89] width 52 height 21
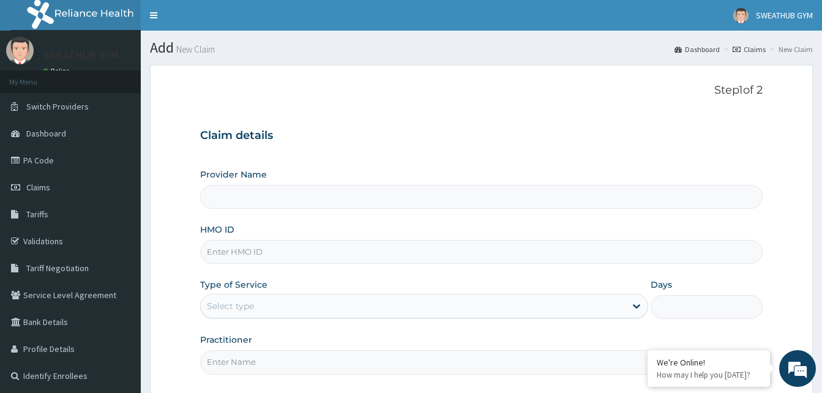
type input "SWEATHUB GYM"
type input "1"
click at [528, 243] on input "HMO ID" at bounding box center [481, 252] width 562 height 24
type input "RGI/10010/D"
click at [422, 368] on input "Practitioner" at bounding box center [481, 362] width 562 height 24
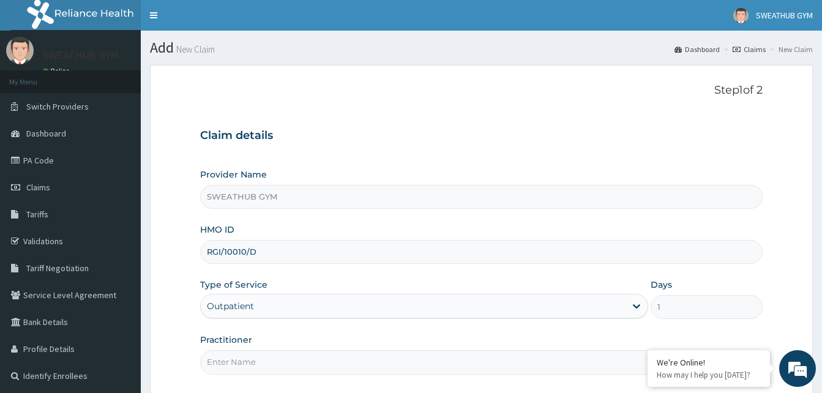
type input "[PERSON_NAME]"
click at [332, 336] on div "Practitioner [PERSON_NAME]" at bounding box center [481, 354] width 562 height 40
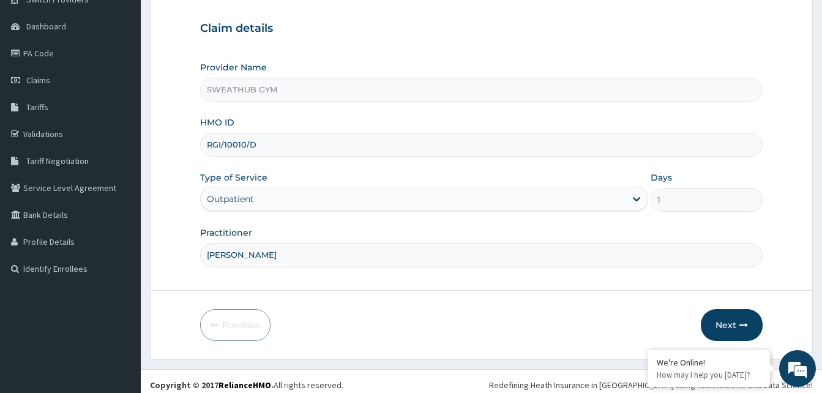
scroll to position [114, 0]
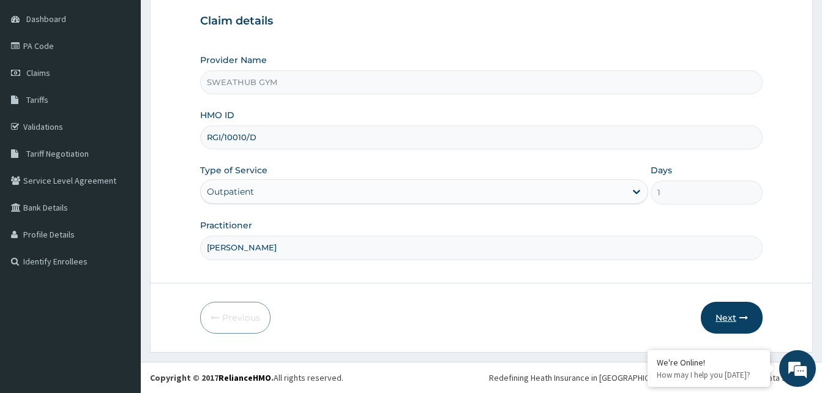
click at [722, 324] on button "Next" at bounding box center [732, 318] width 62 height 32
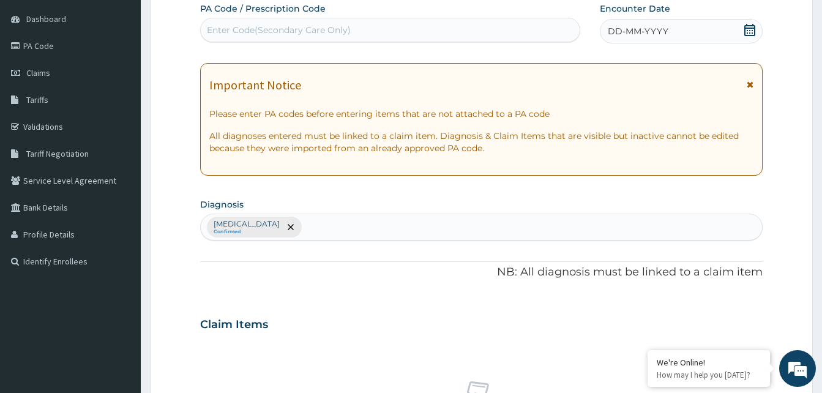
click at [402, 27] on div "Enter Code(Secondary Care Only)" at bounding box center [390, 30] width 379 height 20
type input "PA/10010/D"
click at [758, 31] on div "DD-MM-YYYY" at bounding box center [681, 31] width 163 height 24
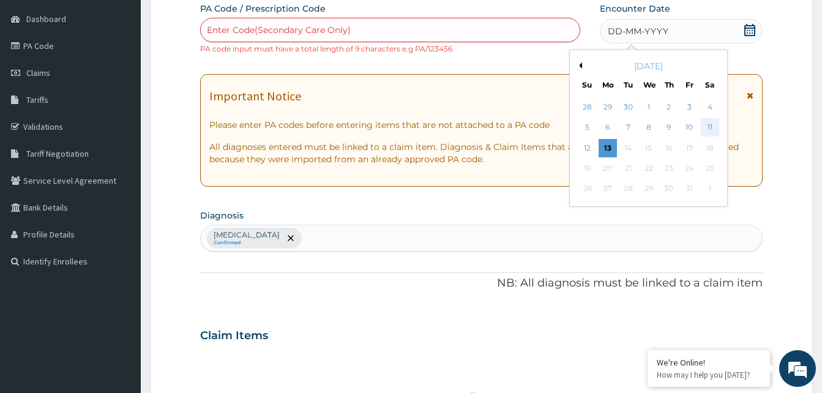
click at [708, 127] on div "11" at bounding box center [709, 128] width 18 height 18
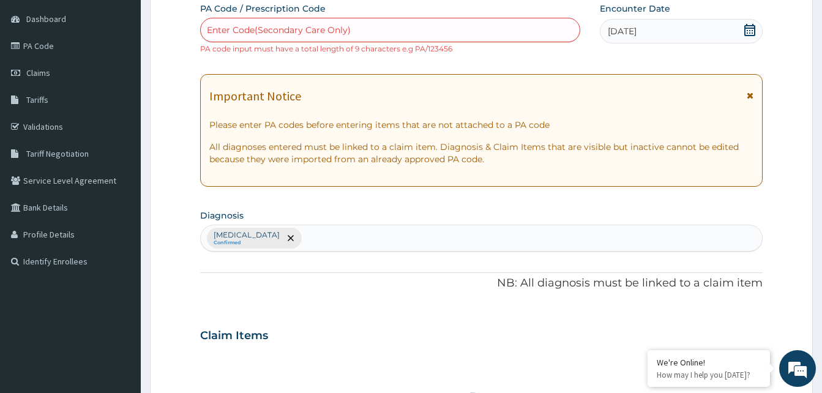
click at [436, 32] on div "Enter Code(Secondary Care Only)" at bounding box center [390, 30] width 379 height 20
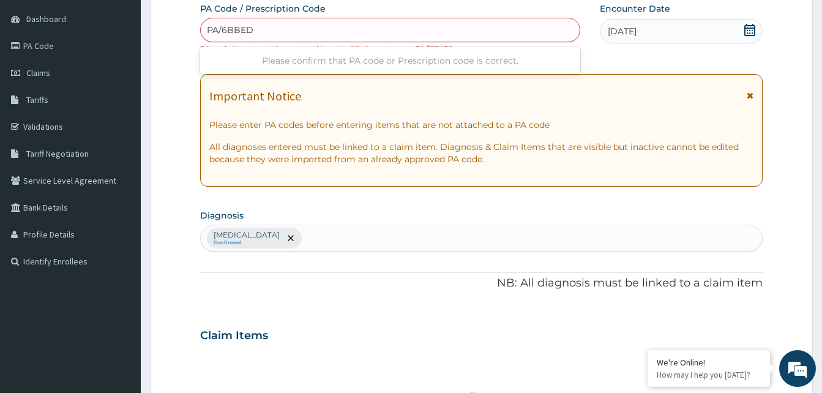
type input "PA/6BBEDB"
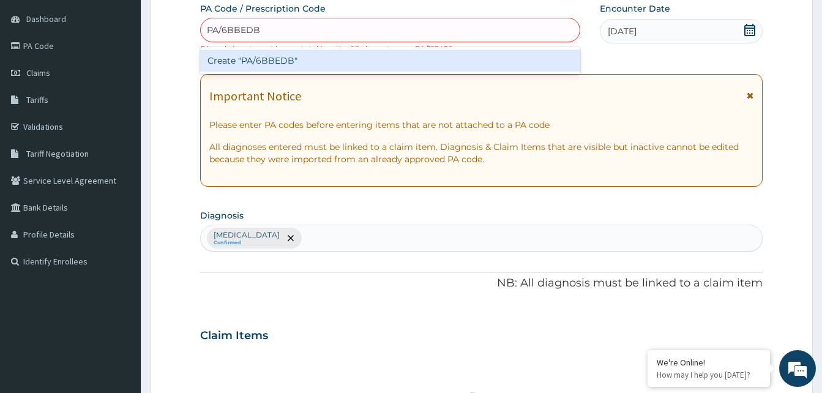
click at [436, 58] on div "Create "PA/6BBEDB"" at bounding box center [390, 61] width 380 height 22
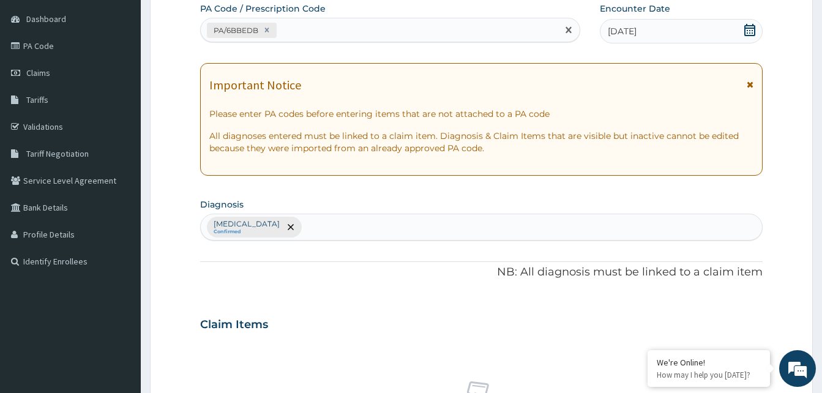
click at [668, 203] on section "Diagnosis [MEDICAL_DATA] Confirmed" at bounding box center [481, 217] width 562 height 45
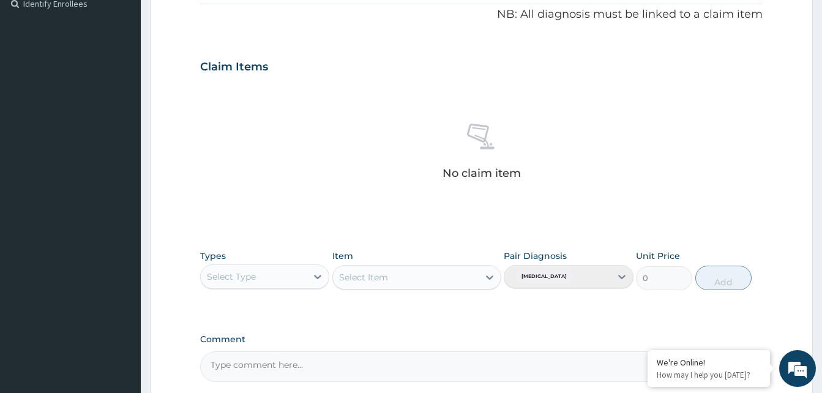
scroll to position [490, 0]
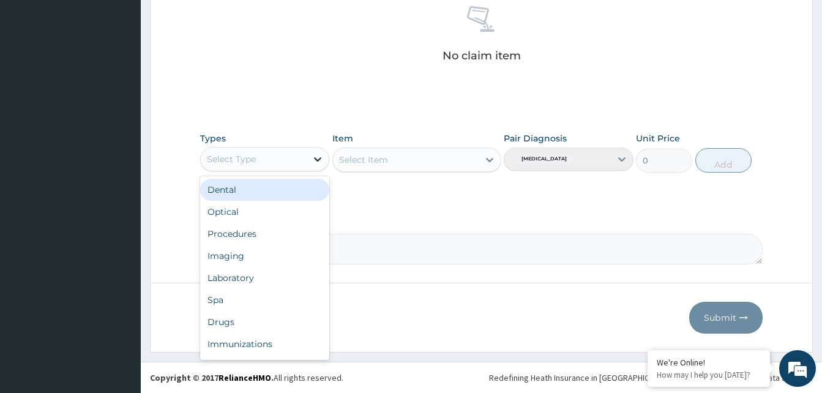
click at [319, 154] on icon at bounding box center [318, 159] width 12 height 12
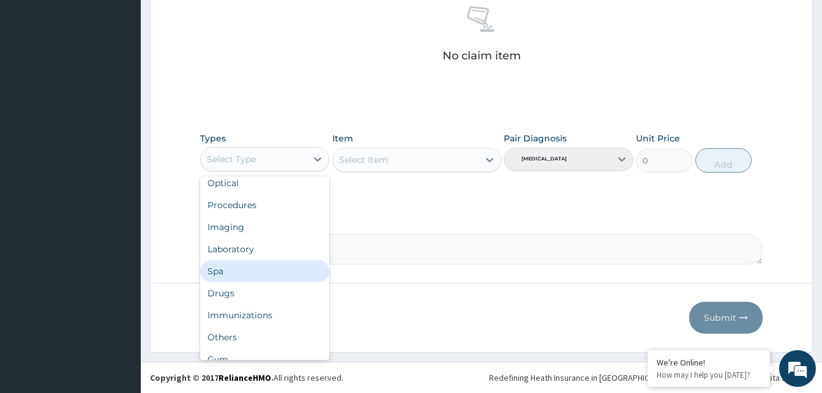
scroll to position [42, 0]
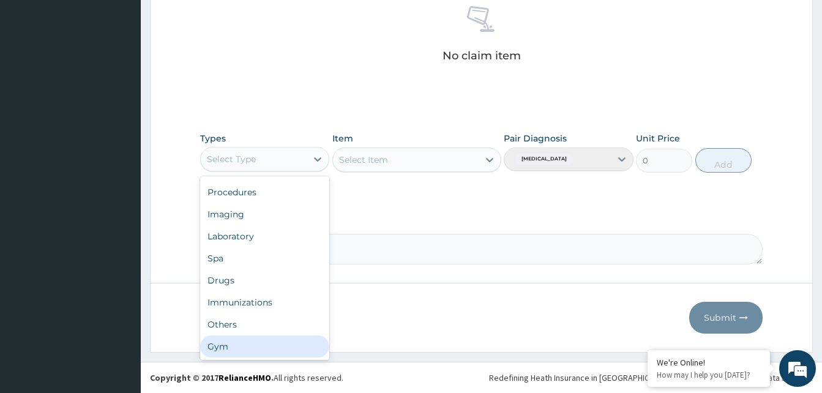
click at [306, 345] on div "Gym" at bounding box center [264, 346] width 129 height 22
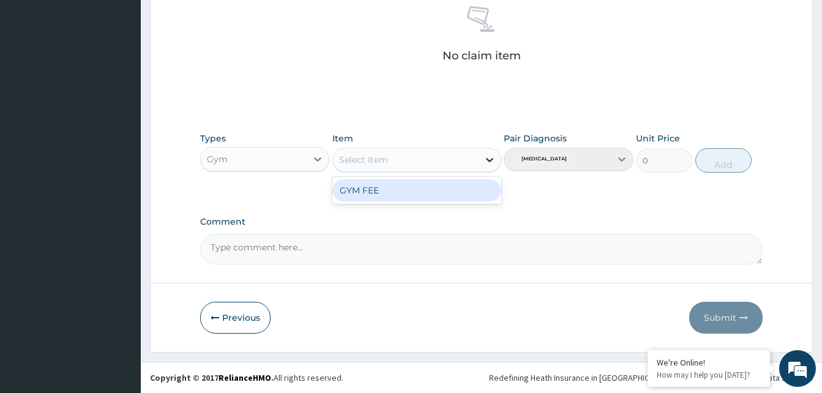
click at [488, 163] on icon at bounding box center [490, 160] width 12 height 12
click at [480, 185] on div "GYM FEE" at bounding box center [416, 190] width 169 height 22
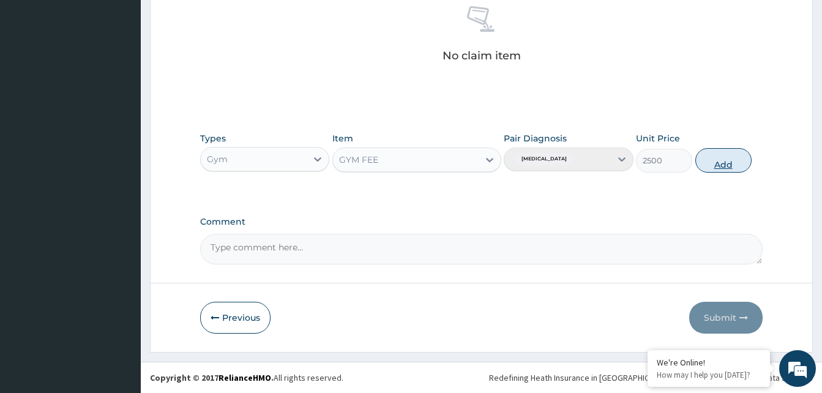
click at [705, 155] on button "Add" at bounding box center [723, 160] width 56 height 24
type input "0"
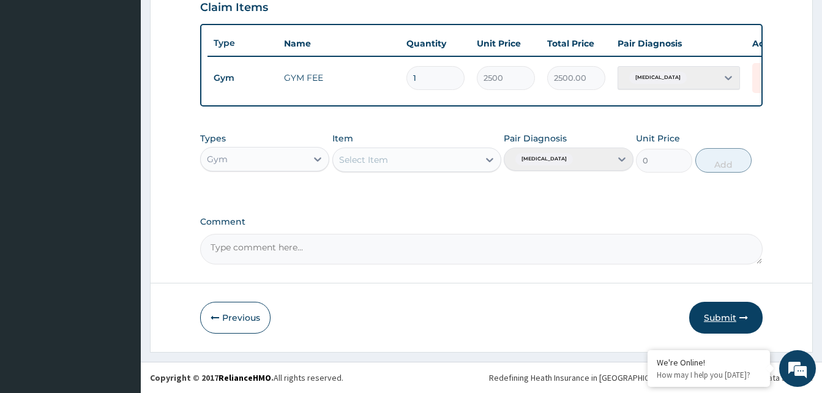
click at [722, 322] on button "Submit" at bounding box center [725, 318] width 73 height 32
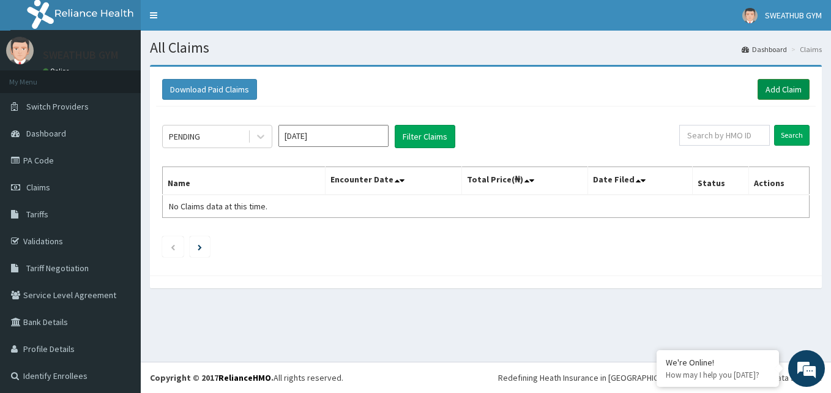
click at [761, 82] on link "Add Claim" at bounding box center [784, 89] width 52 height 21
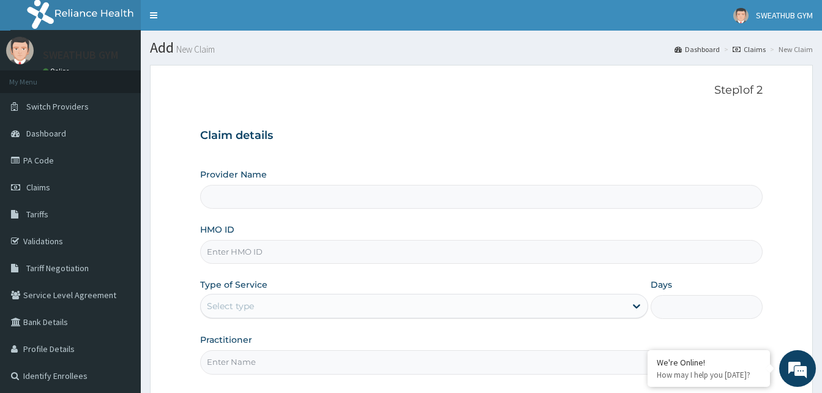
type input "SWEATHUB GYM"
type input "1"
click at [348, 253] on input "HMO ID" at bounding box center [481, 252] width 562 height 24
type input "RGI/10010/C"
click at [347, 271] on div "Provider Name SWEATHUB GYM HMO ID RGI/10010/C Type of Service Outpatient Days 1…" at bounding box center [481, 271] width 562 height 206
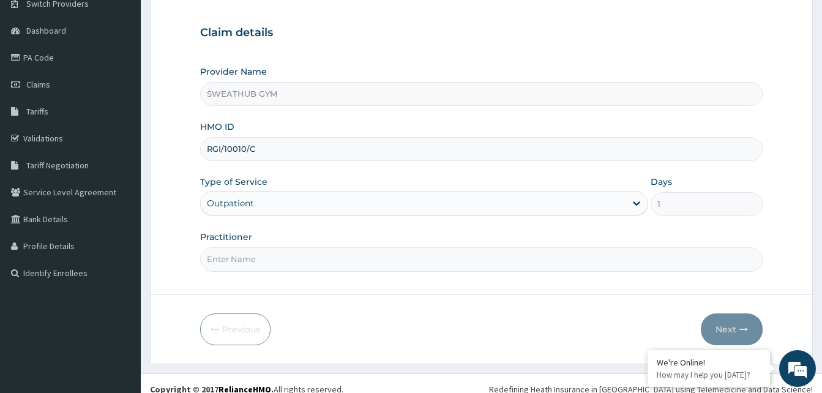
scroll to position [114, 0]
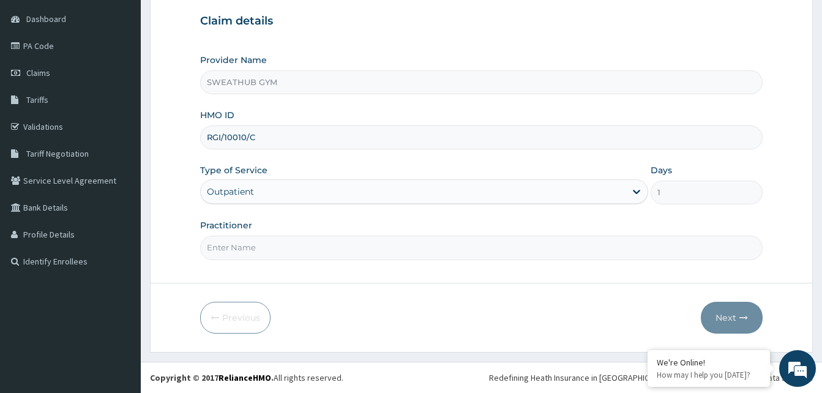
click at [316, 252] on input "Practitioner" at bounding box center [481, 248] width 562 height 24
type input "[PERSON_NAME]"
click at [298, 290] on form "Step 1 of 2 Claim details Provider Name SWEATHUB GYM HMO ID RGI/10010/C Type of…" at bounding box center [481, 151] width 663 height 402
click at [736, 321] on button "Next" at bounding box center [732, 318] width 62 height 32
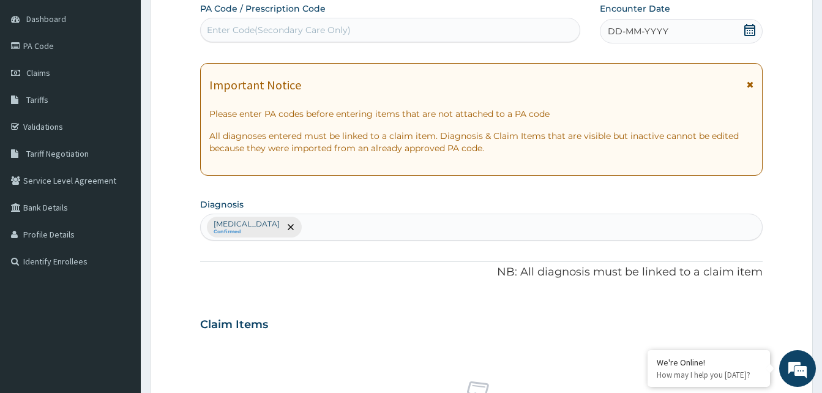
click at [283, 29] on div "Enter Code(Secondary Care Only)" at bounding box center [279, 30] width 144 height 12
click at [274, 22] on div "Enter Code(Secondary Care Only)" at bounding box center [390, 30] width 379 height 20
type input "PA/4DE870"
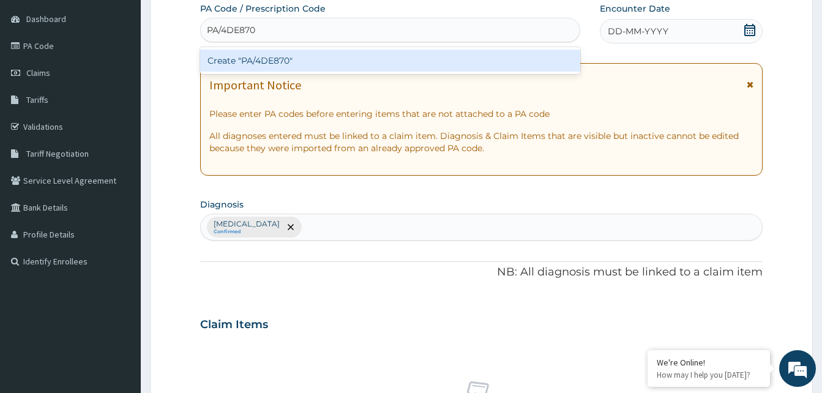
click at [271, 56] on div "Create "PA/4DE870"" at bounding box center [390, 61] width 380 height 22
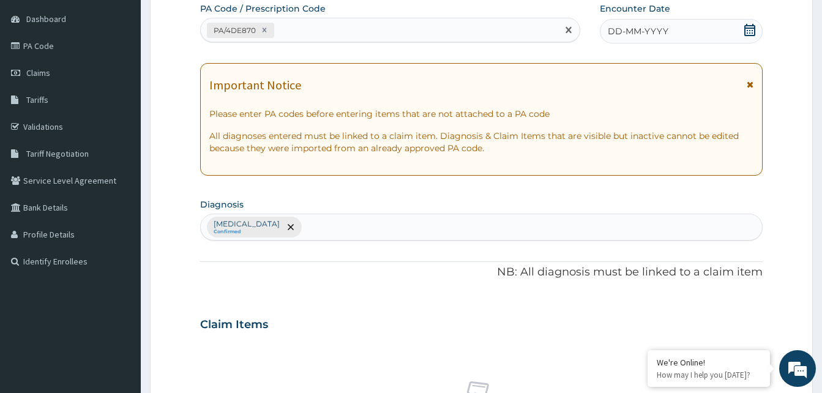
click at [751, 30] on icon at bounding box center [750, 30] width 12 height 12
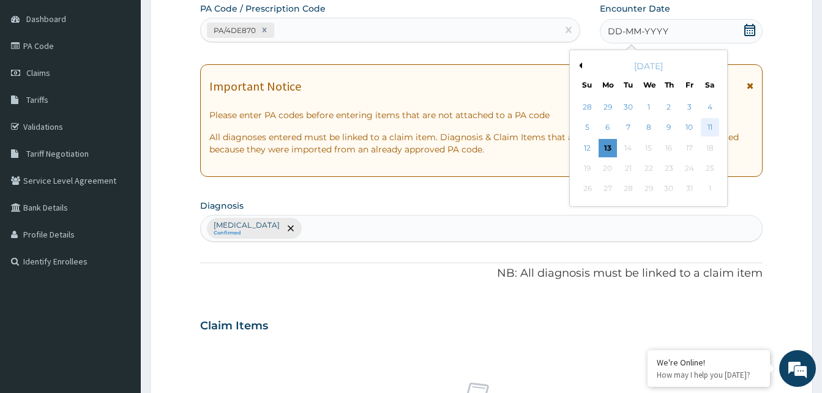
click at [709, 132] on div "11" at bounding box center [709, 128] width 18 height 18
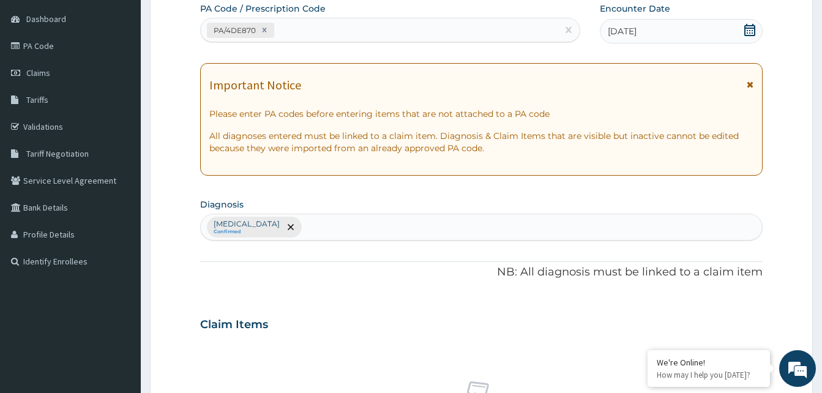
click at [682, 198] on section "Diagnosis Lack of physical exercise Confirmed" at bounding box center [481, 217] width 562 height 45
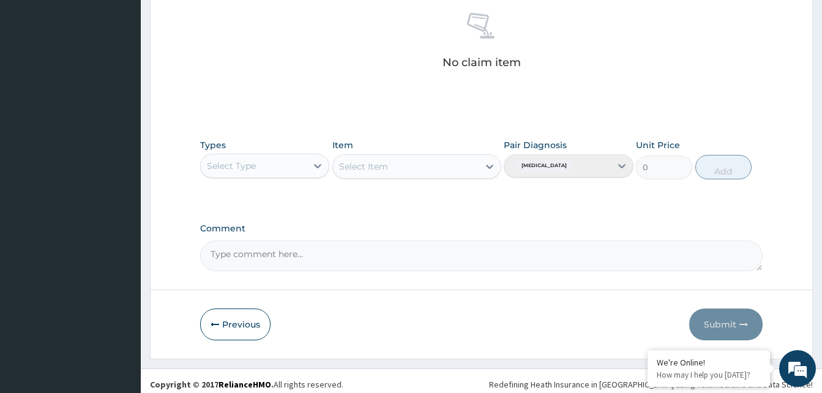
scroll to position [490, 0]
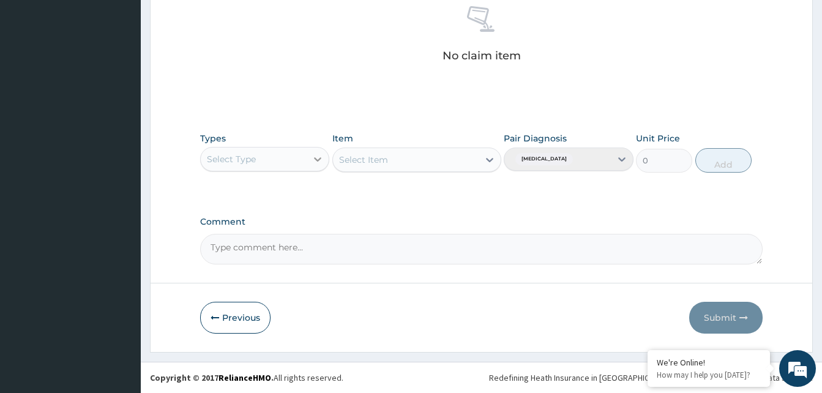
click at [317, 162] on icon at bounding box center [318, 159] width 12 height 12
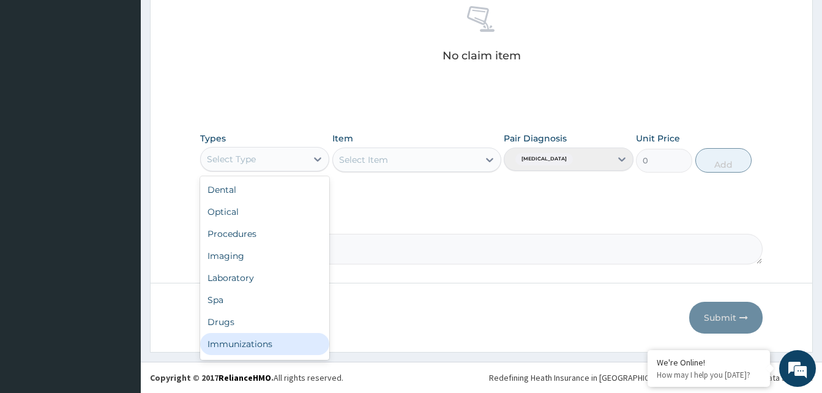
scroll to position [42, 0]
click at [310, 342] on div "Gym" at bounding box center [264, 346] width 129 height 22
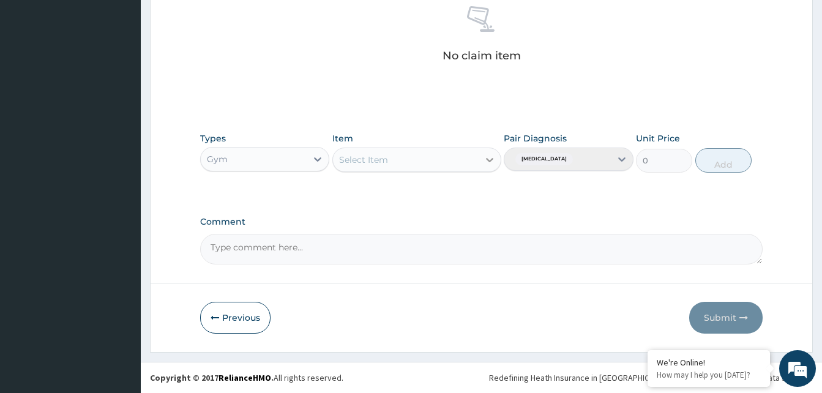
click at [482, 166] on div at bounding box center [490, 160] width 22 height 22
click at [474, 185] on div "GYM FEE" at bounding box center [416, 190] width 169 height 22
click at [727, 159] on button "Add" at bounding box center [723, 160] width 56 height 24
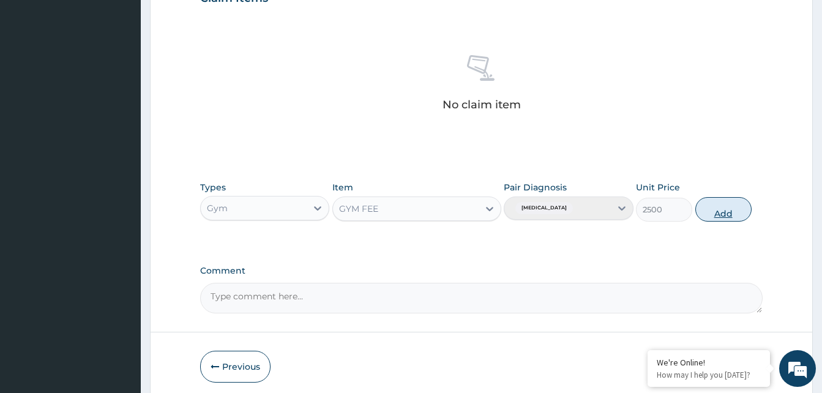
type input "0"
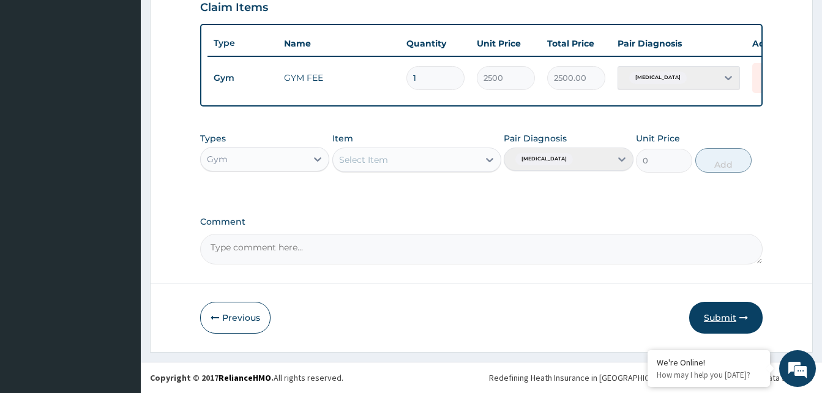
click at [717, 310] on button "Submit" at bounding box center [725, 318] width 73 height 32
